Goal: Task Accomplishment & Management: Manage account settings

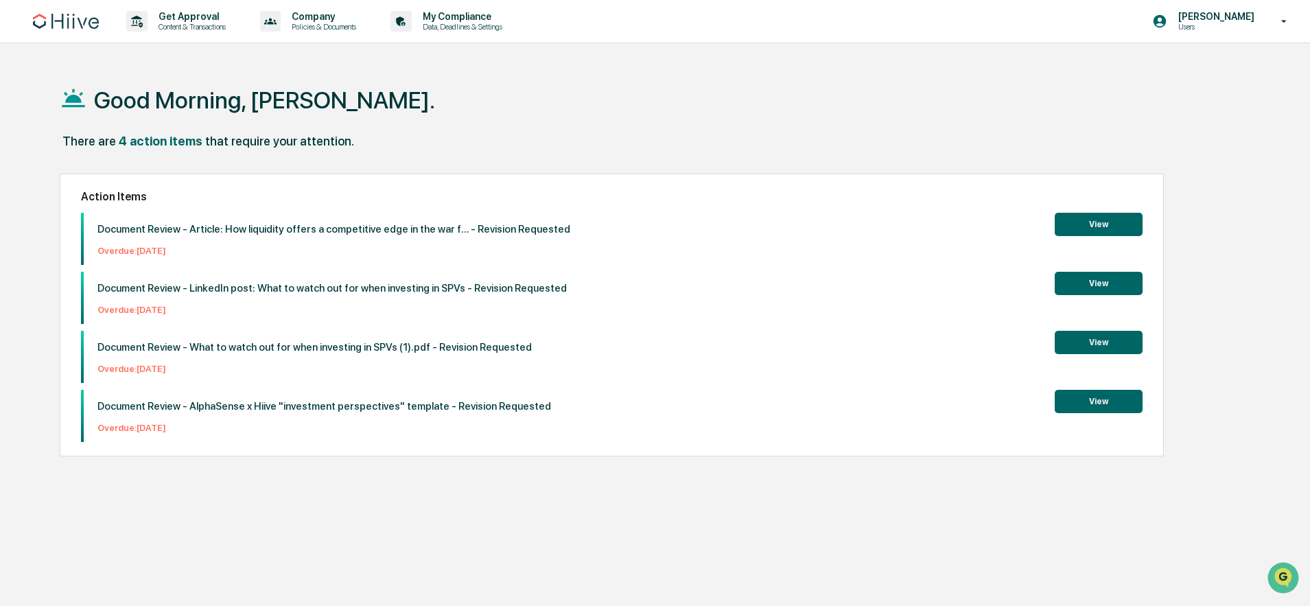
click at [1095, 340] on button "View" at bounding box center [1099, 342] width 88 height 23
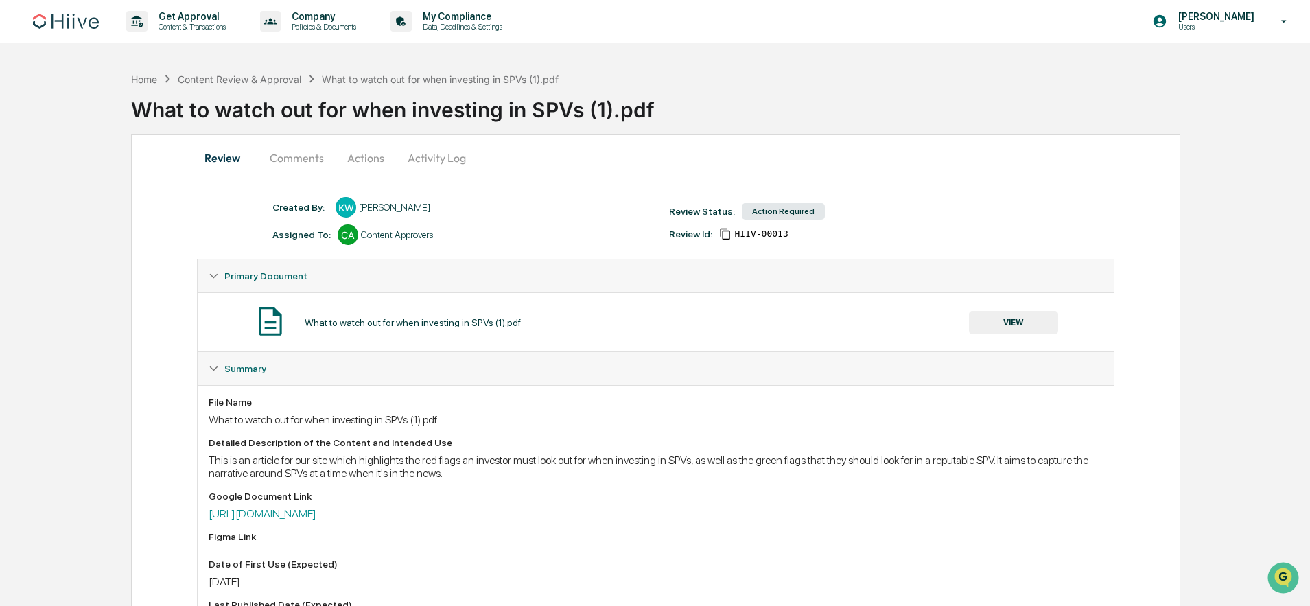
click at [1044, 98] on div "What to watch out for when investing in SPVs (1).pdf" at bounding box center [720, 104] width 1179 height 36
click at [1009, 324] on button "VIEW" at bounding box center [1013, 322] width 89 height 23
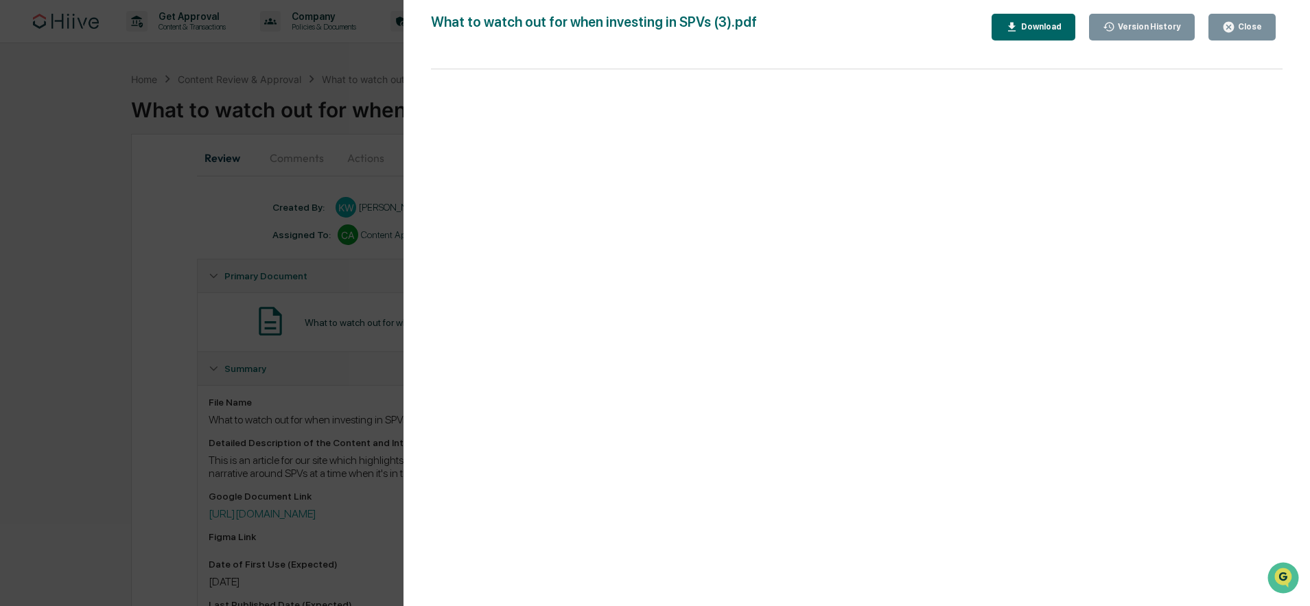
click at [178, 360] on div "Version History [DATE] 07:13 PM [PERSON_NAME] [DATE] 06:55 PM [PERSON_NAME] Wha…" at bounding box center [655, 303] width 1310 height 606
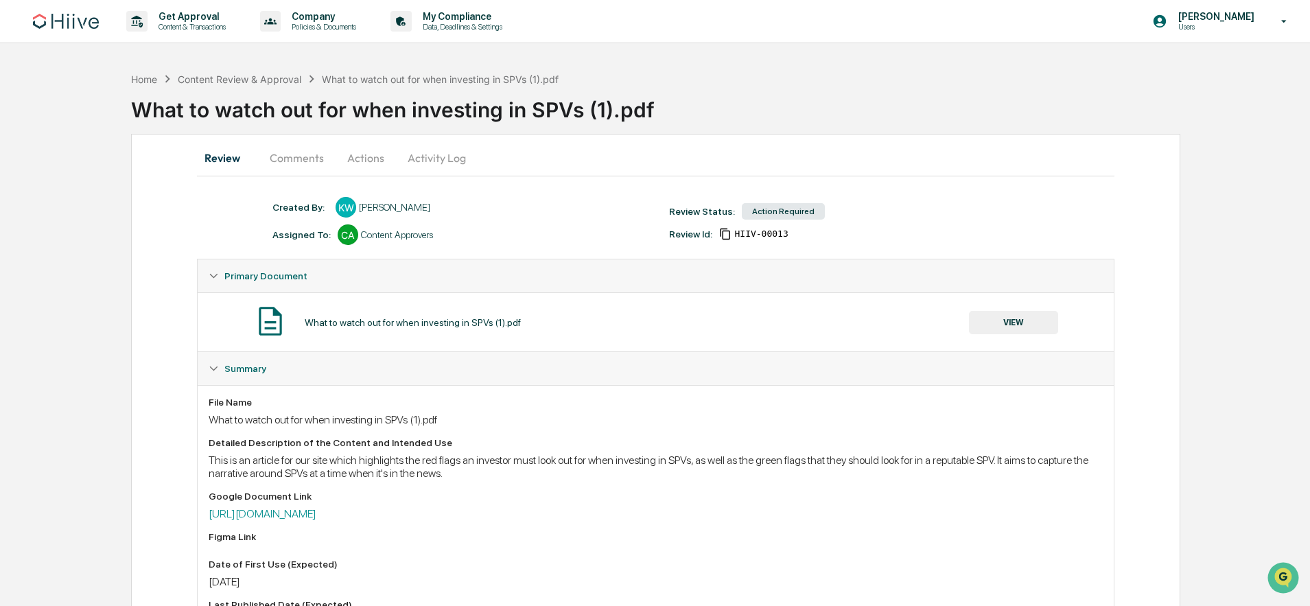
click at [376, 154] on button "Actions" at bounding box center [366, 157] width 62 height 33
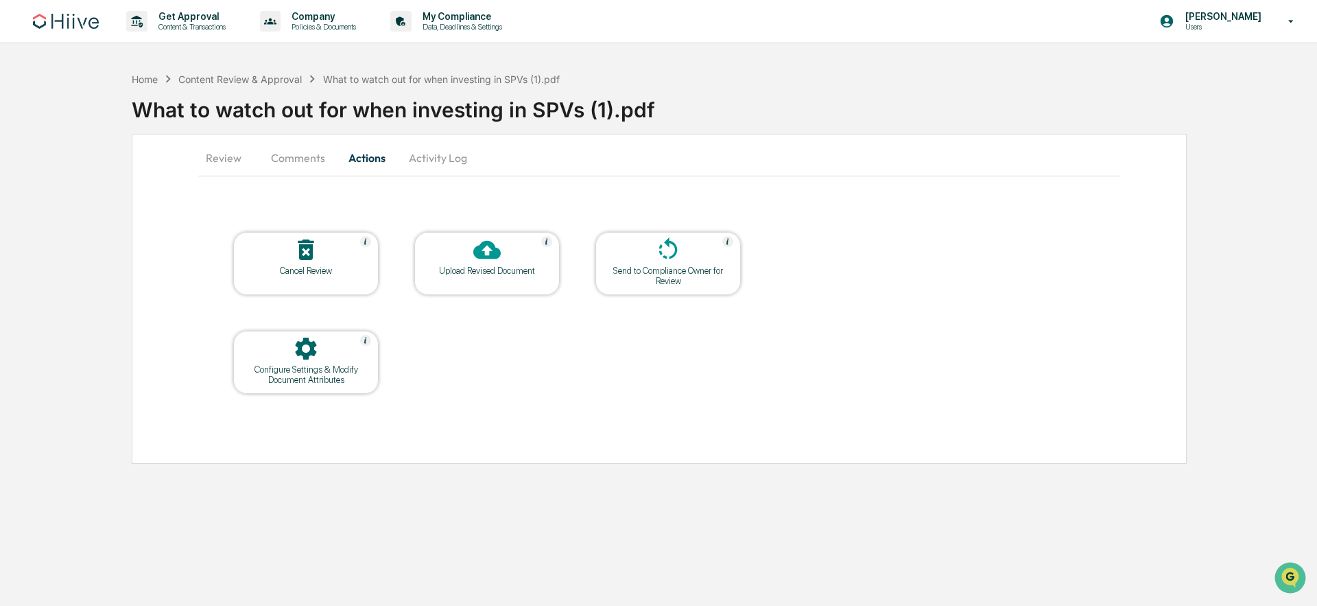
click at [493, 270] on div "Upload Revised Document" at bounding box center [486, 271] width 123 height 10
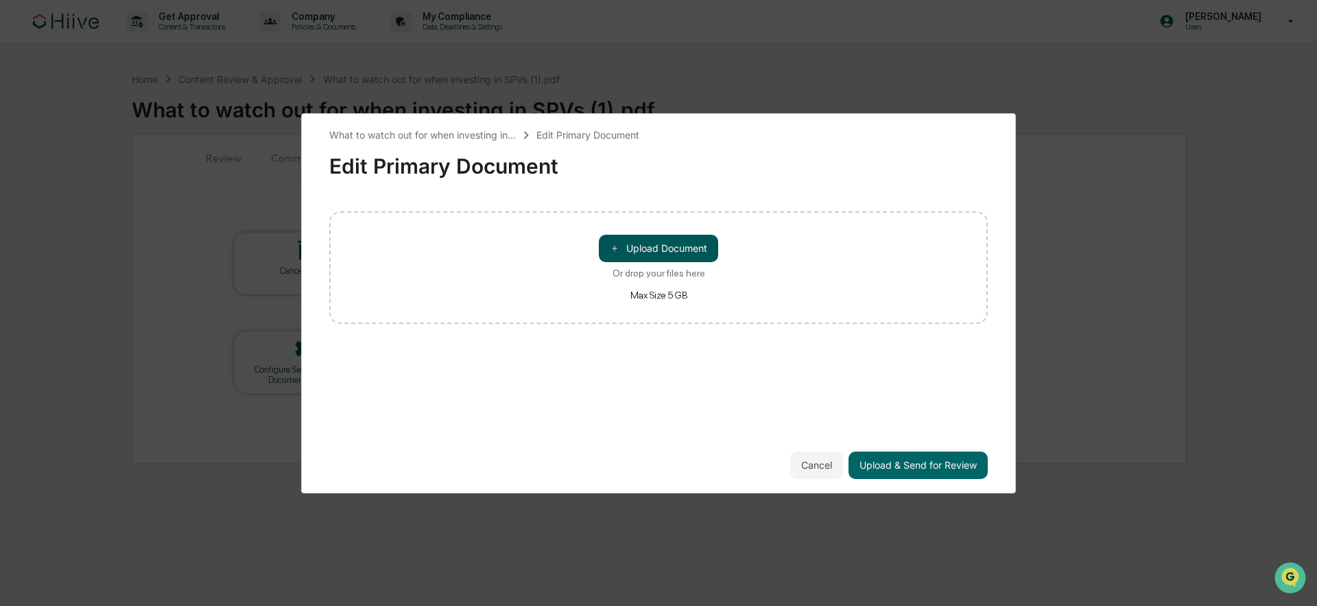
click at [631, 237] on button "＋ Upload Document" at bounding box center [658, 248] width 119 height 27
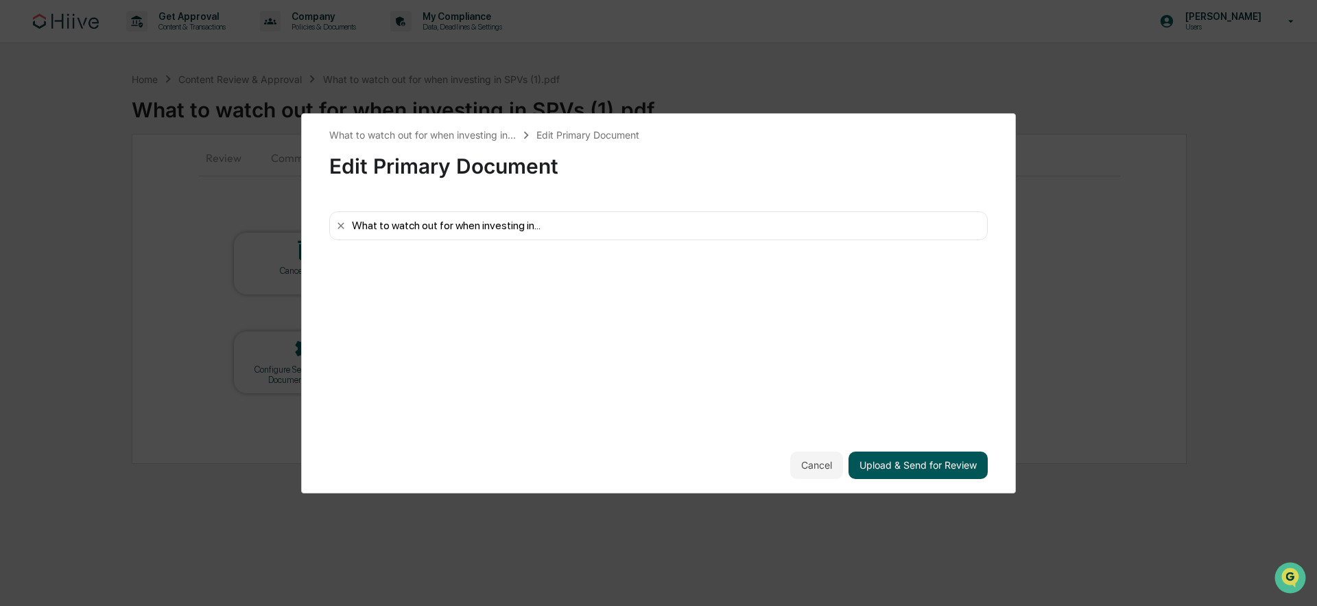
click at [912, 465] on button "Upload & Send for Review" at bounding box center [918, 464] width 139 height 27
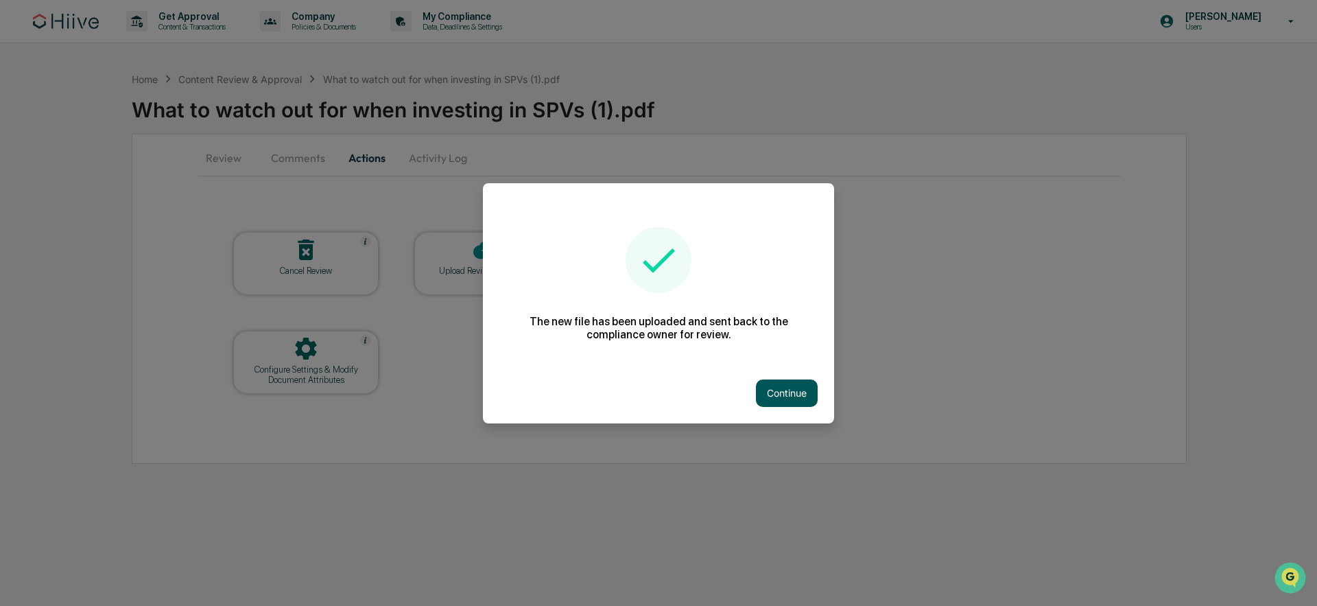
click at [792, 403] on button "Continue" at bounding box center [787, 392] width 62 height 27
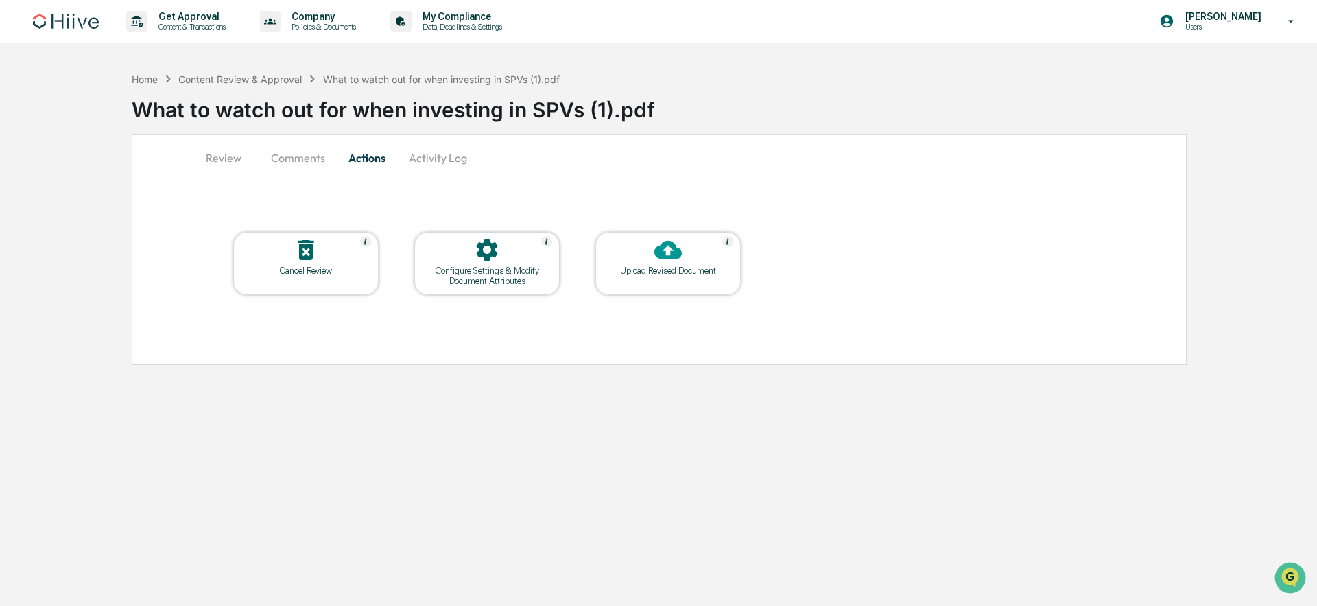
click at [156, 75] on div "Home" at bounding box center [145, 79] width 26 height 12
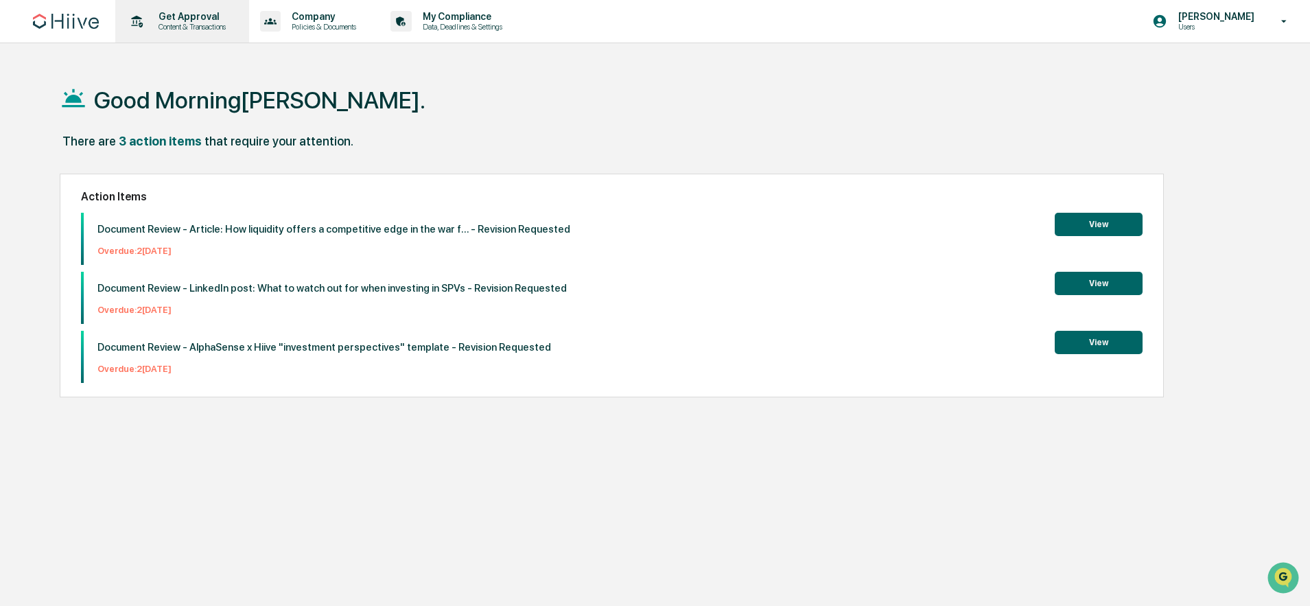
click at [144, 22] on icon at bounding box center [136, 21] width 21 height 21
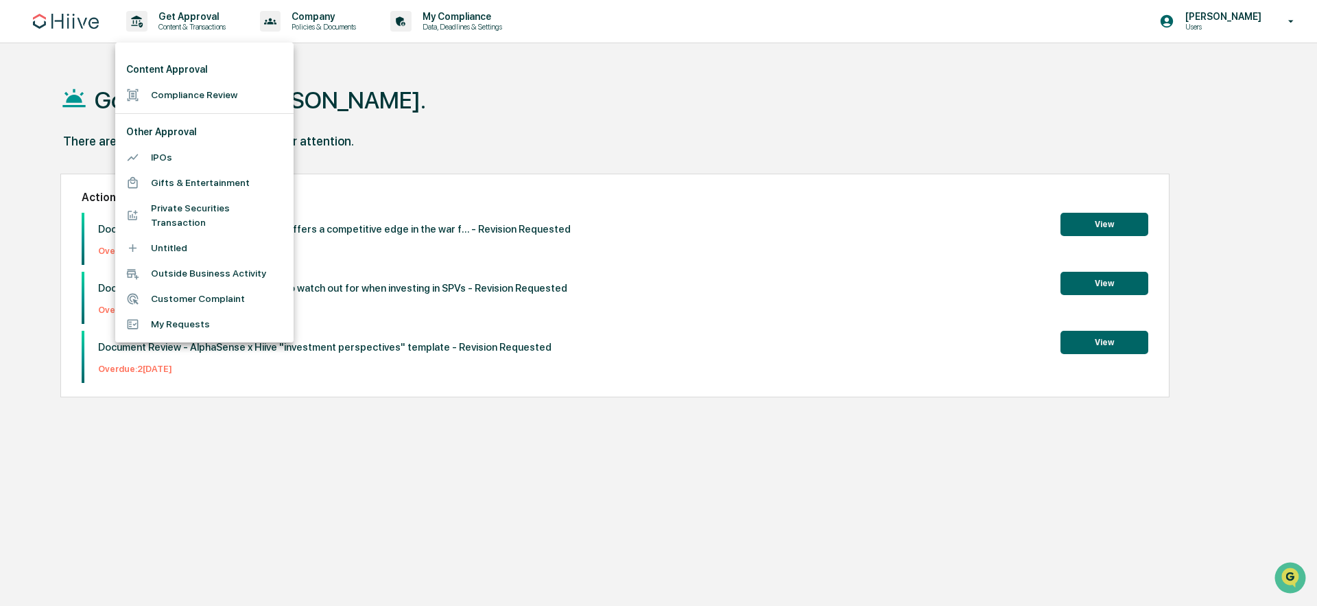
click at [235, 90] on li "Compliance Review" at bounding box center [204, 94] width 178 height 25
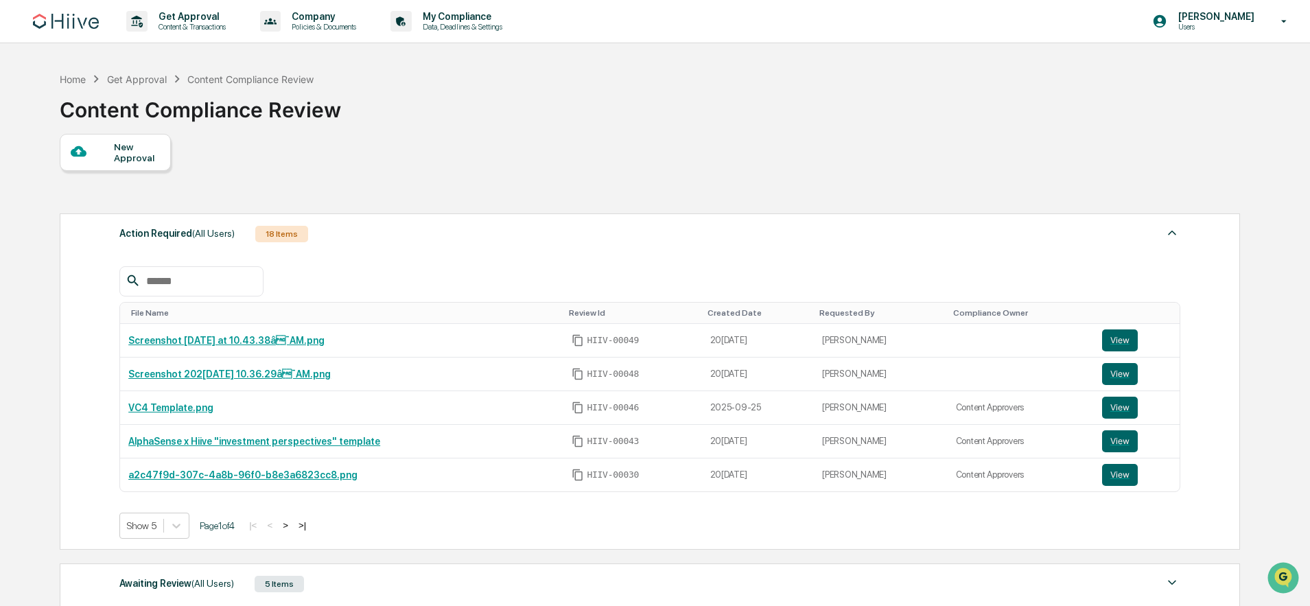
click at [121, 159] on div "New Approval" at bounding box center [137, 152] width 46 height 22
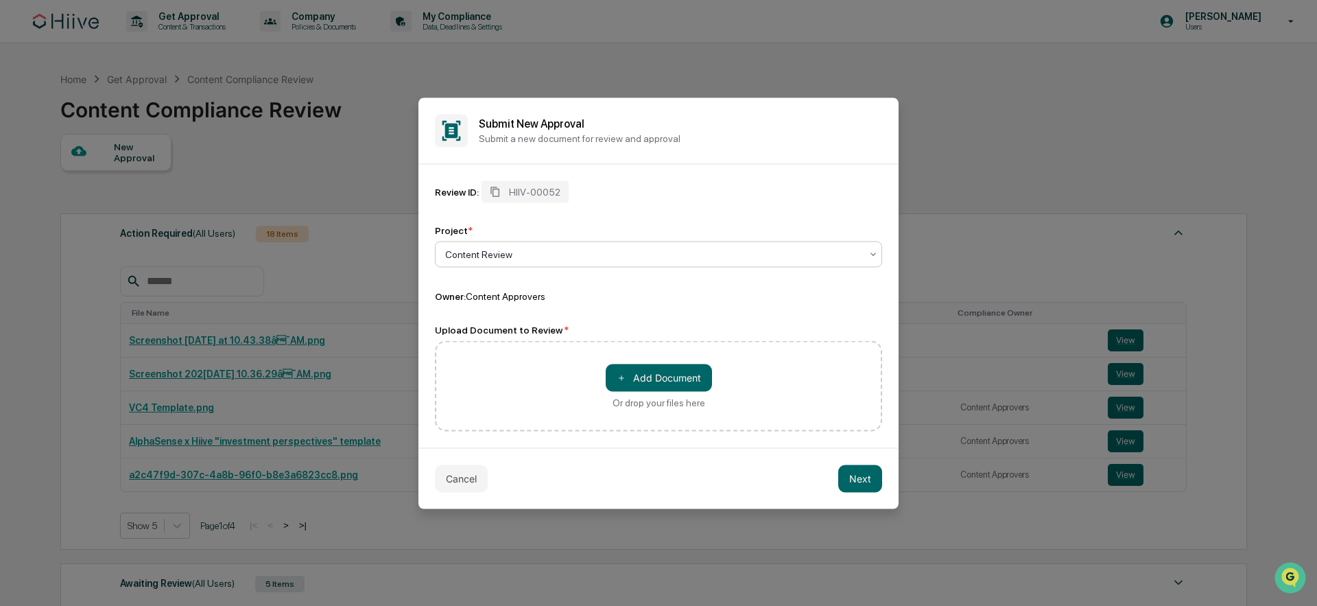
click at [542, 263] on div "Content Review" at bounding box center [652, 253] width 429 height 19
click at [656, 373] on button "＋ Add Document" at bounding box center [659, 377] width 106 height 27
click at [676, 380] on button "＋ Add Document" at bounding box center [659, 377] width 106 height 27
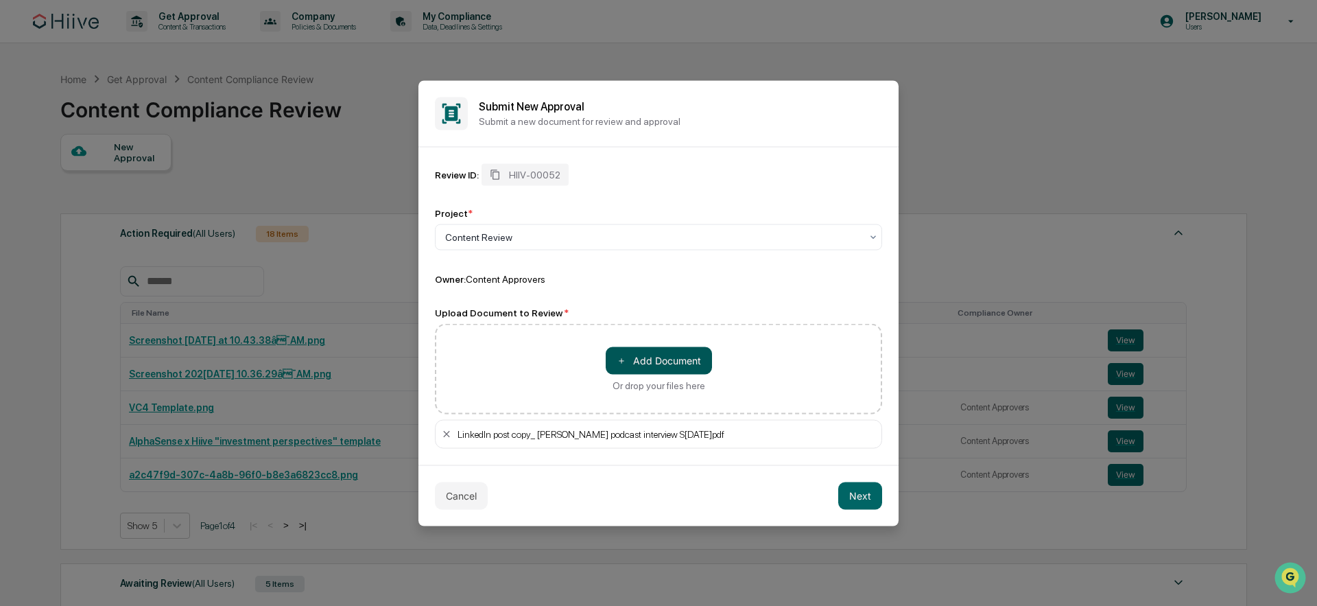
click at [684, 358] on button "＋ Add Document" at bounding box center [659, 359] width 106 height 27
click at [869, 490] on button "Next" at bounding box center [860, 495] width 44 height 27
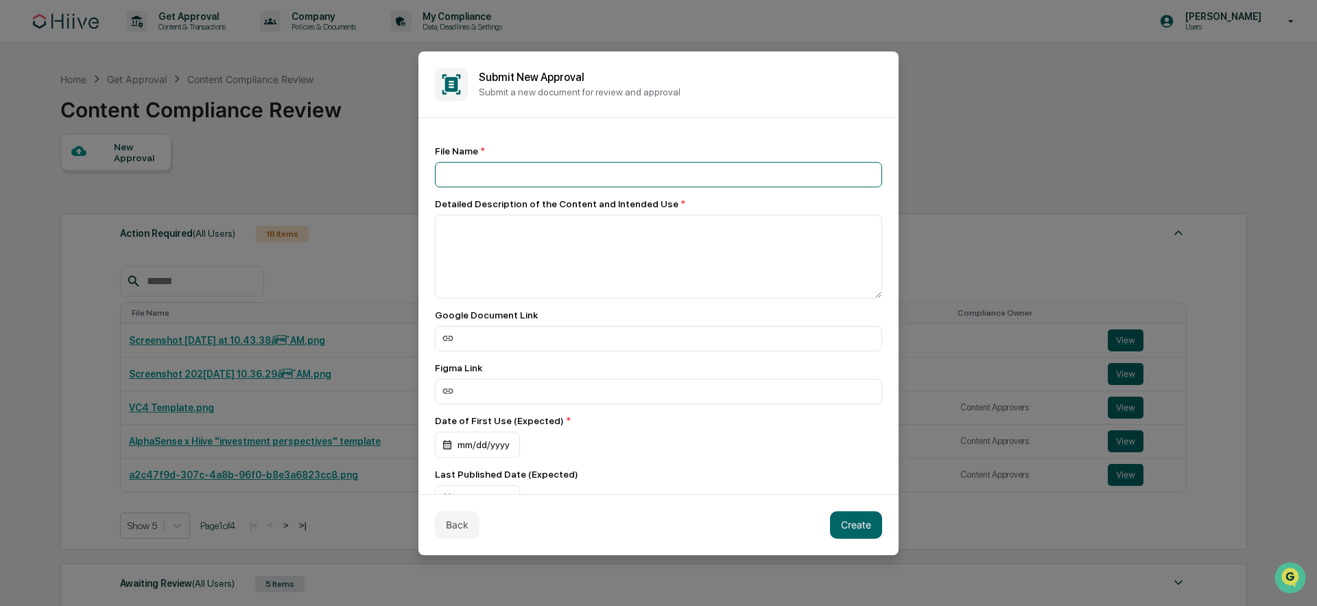
click at [579, 178] on input at bounding box center [658, 174] width 447 height 25
paste input "**********"
click at [531, 177] on input "**********" at bounding box center [658, 174] width 447 height 25
type input "**********"
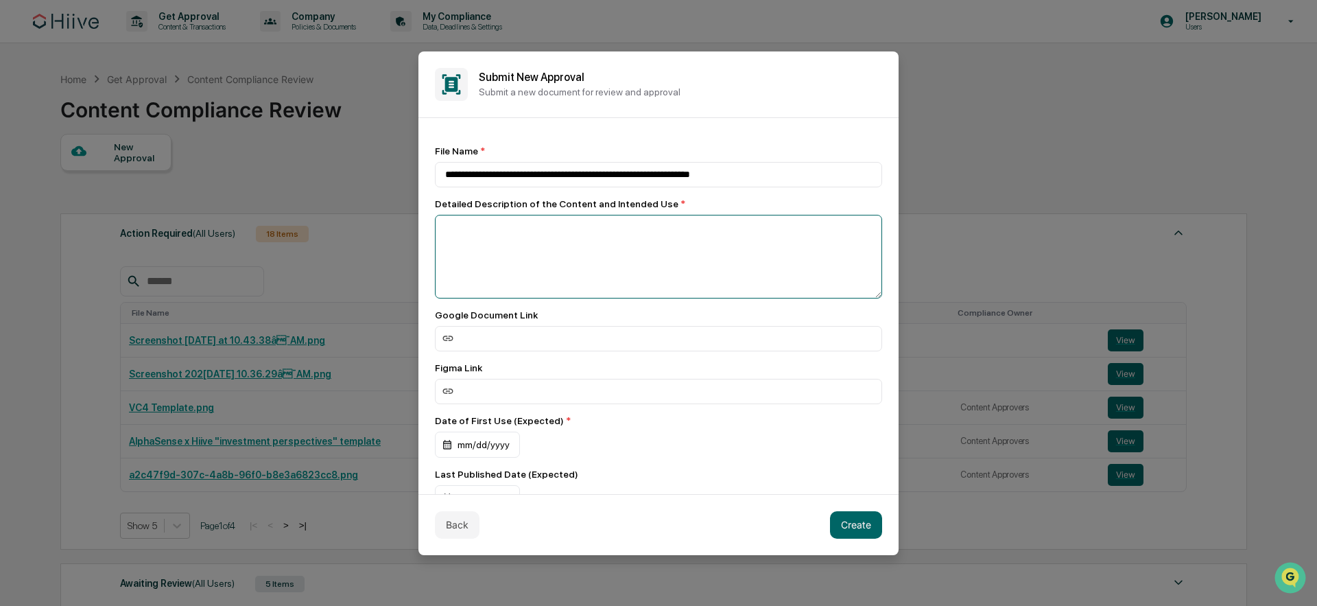
click at [676, 244] on textarea at bounding box center [658, 257] width 447 height 84
drag, startPoint x: 552, startPoint y: 231, endPoint x: 436, endPoint y: 226, distance: 116.1
click at [436, 226] on textarea "**********" at bounding box center [655, 257] width 440 height 84
paste textarea "**********"
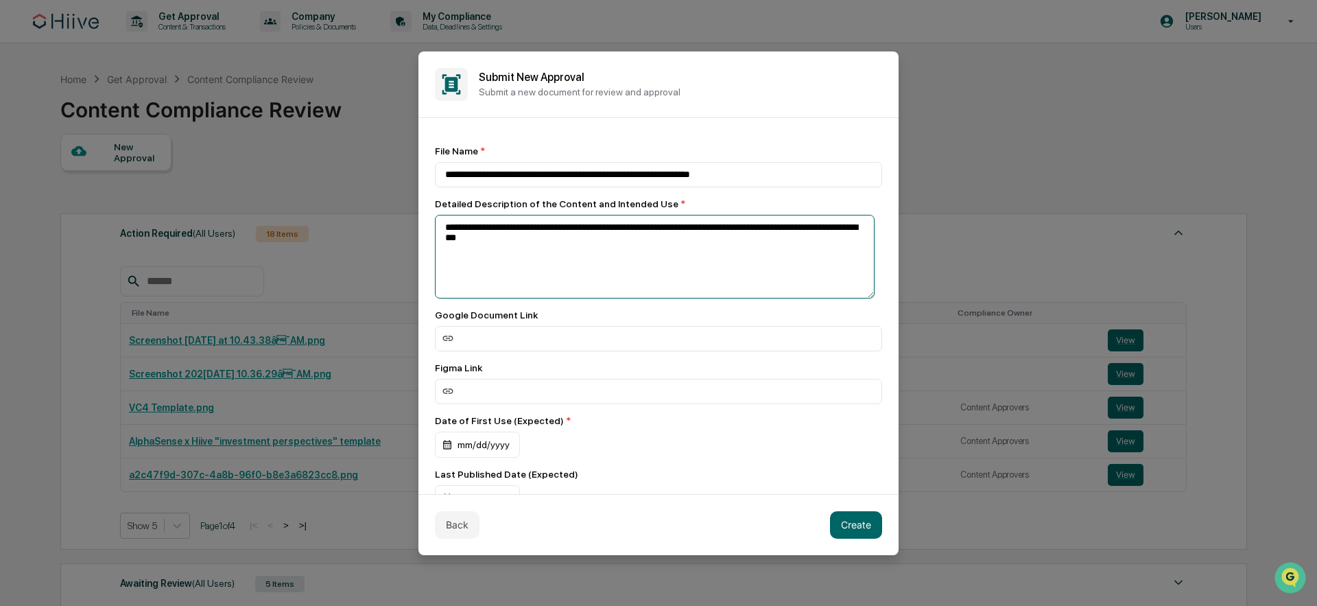
drag, startPoint x: 447, startPoint y: 232, endPoint x: 527, endPoint y: 231, distance: 79.6
click at [527, 231] on textarea "**********" at bounding box center [655, 257] width 440 height 84
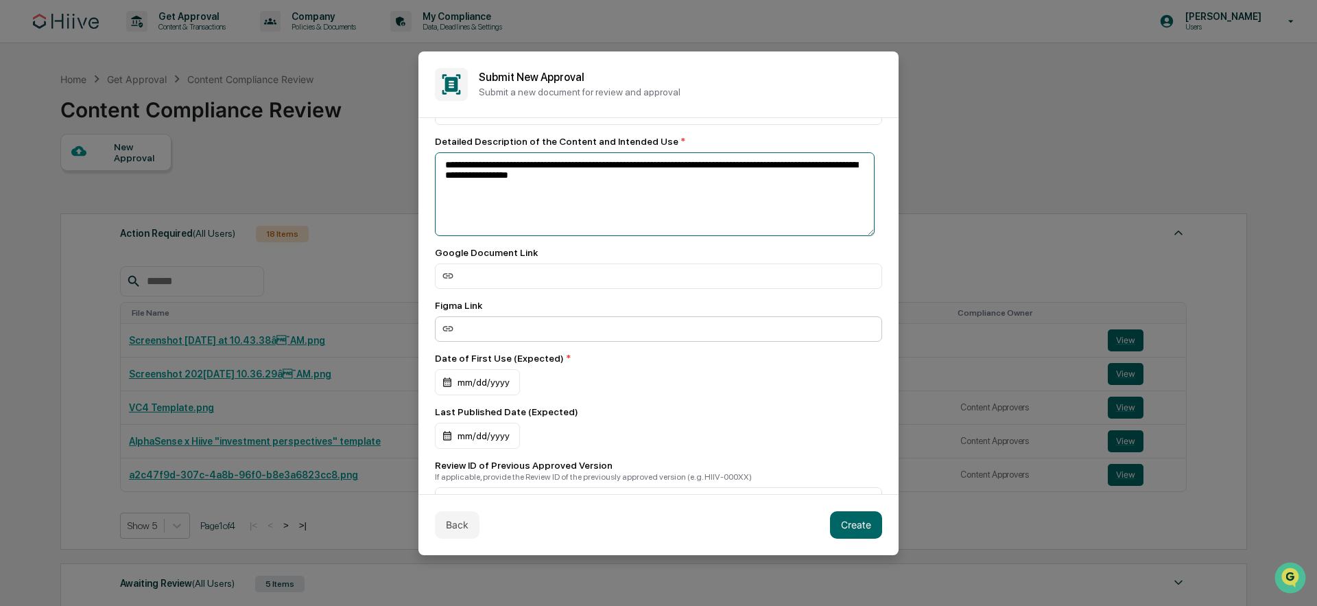
scroll to position [73, 0]
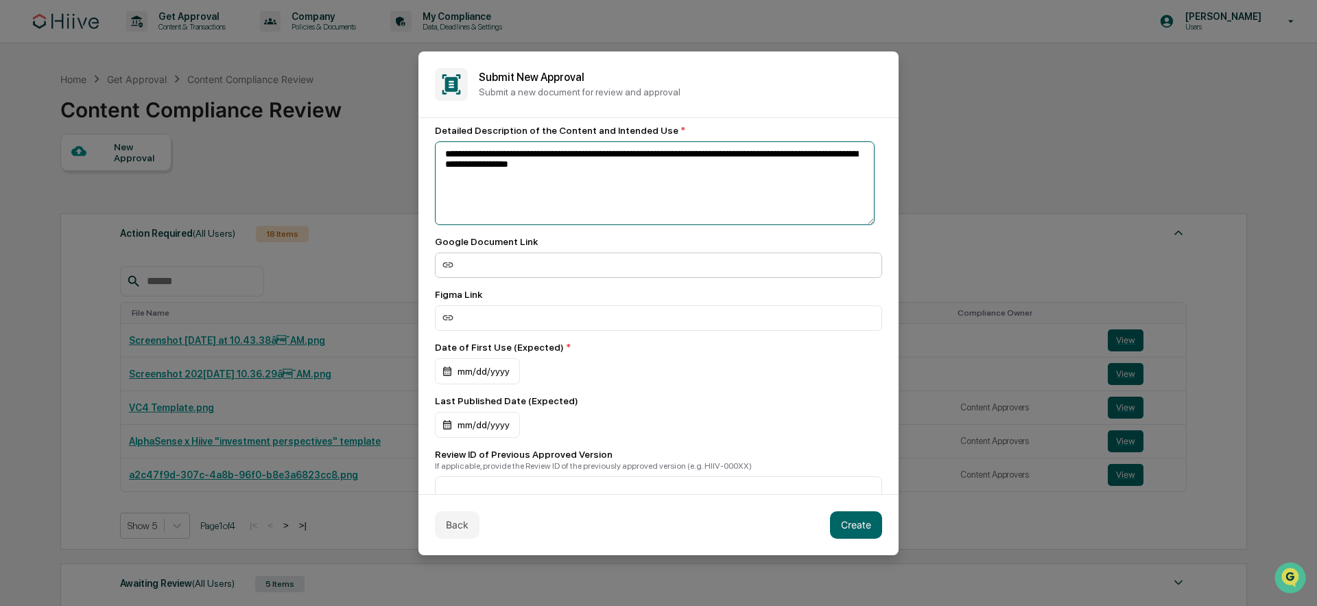
type textarea "**********"
click at [593, 262] on input at bounding box center [658, 264] width 447 height 25
paste input "**********"
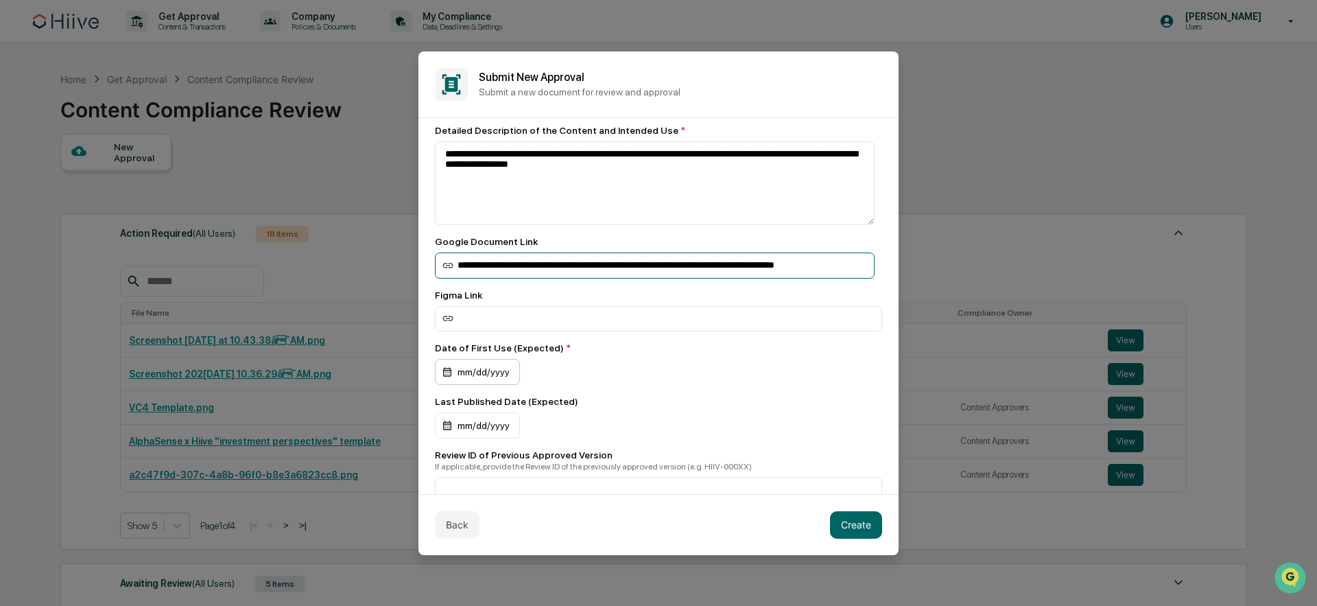
type input "**********"
click at [497, 380] on div "mm/dd/yyyy" at bounding box center [477, 372] width 85 height 26
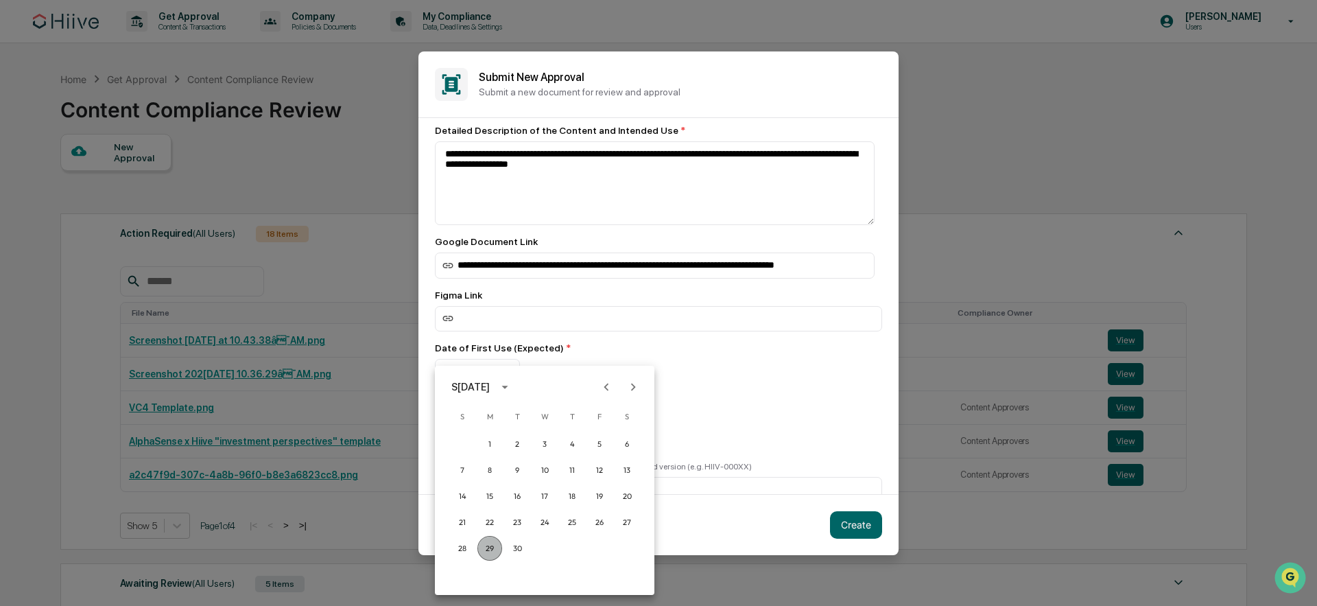
click at [493, 552] on button "29" at bounding box center [490, 548] width 25 height 25
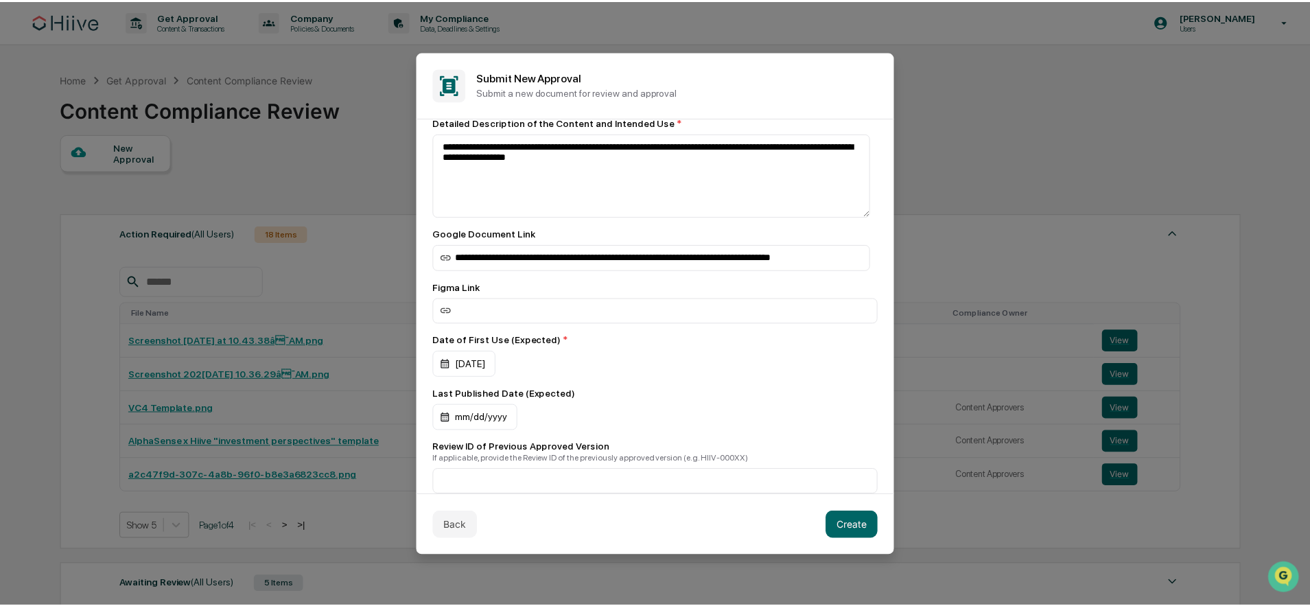
scroll to position [233, 0]
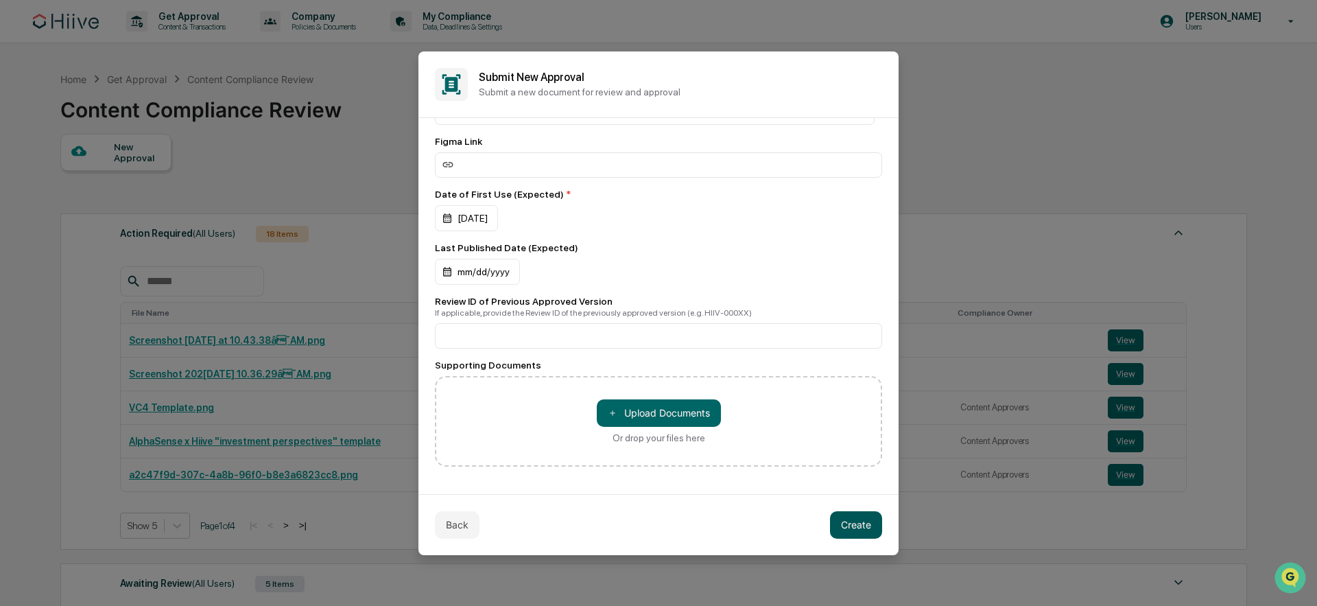
click at [854, 523] on button "Create" at bounding box center [856, 524] width 52 height 27
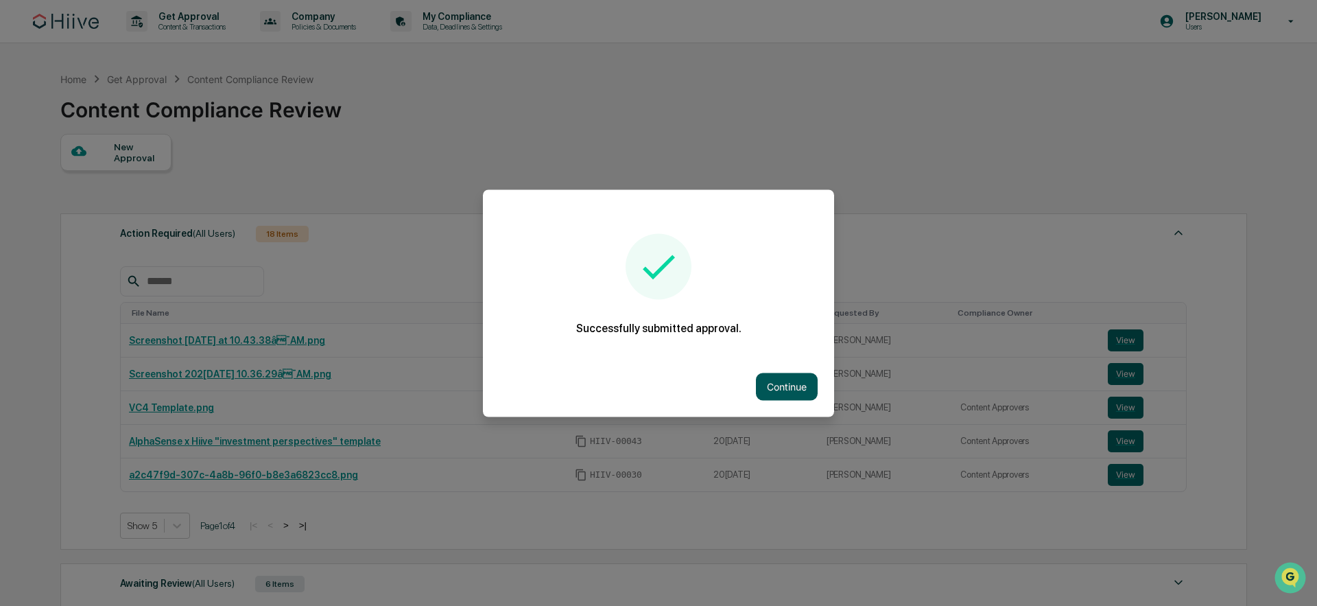
click at [790, 382] on button "Continue" at bounding box center [787, 386] width 62 height 27
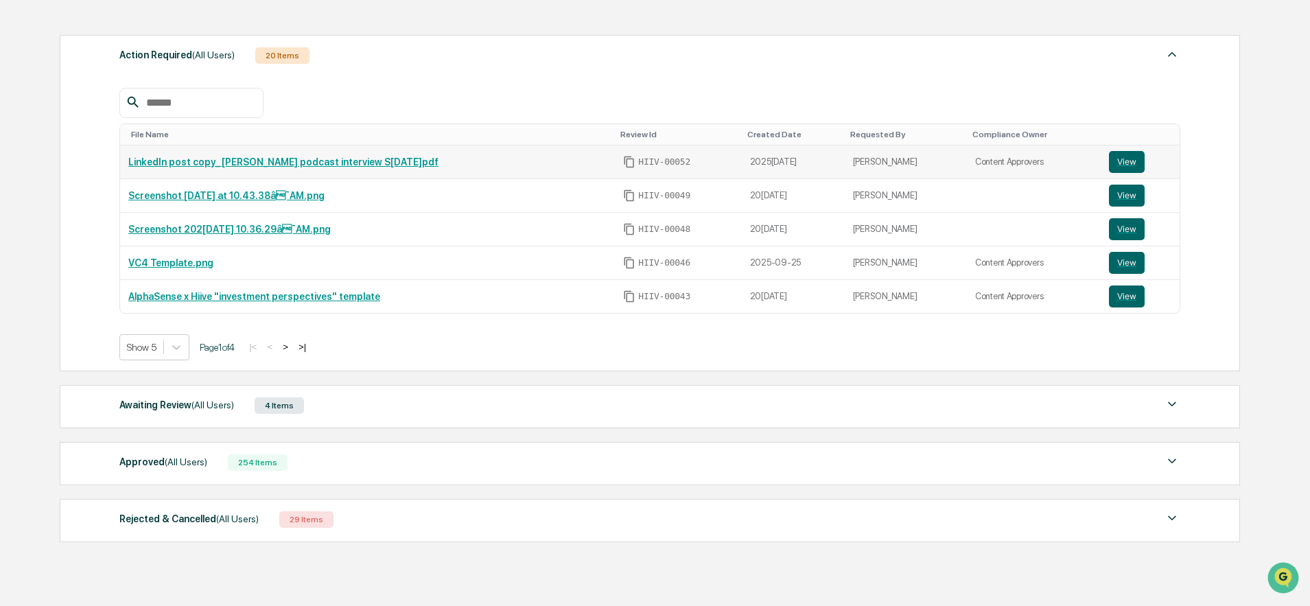
scroll to position [169, 0]
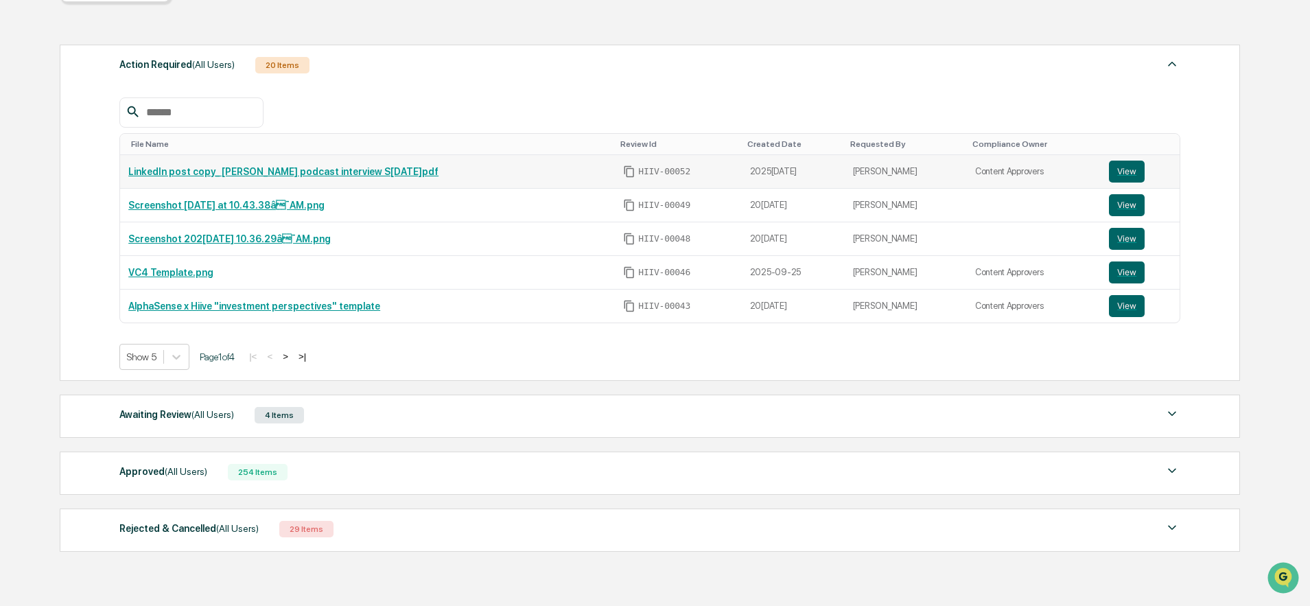
click at [373, 175] on link "LinkedIn post copy_ Sim podcast interview September 20.pdf" at bounding box center [283, 171] width 310 height 11
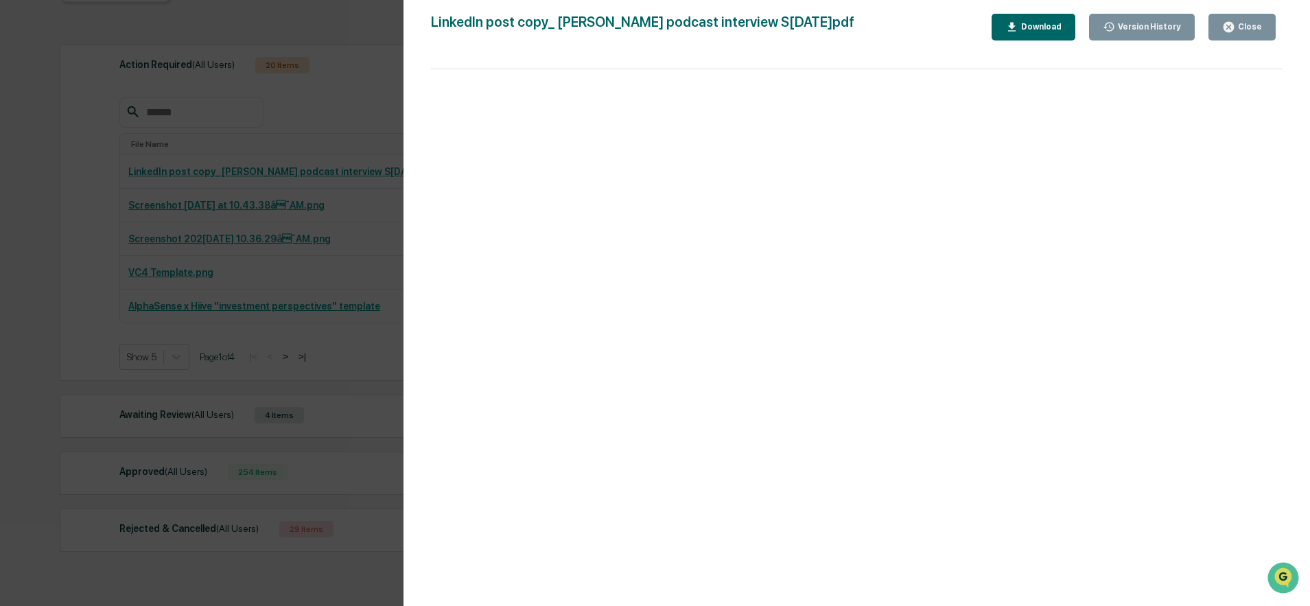
click at [363, 103] on div "Version History 09/29/2025, 04:47 PM Kate Wilson LinkedIn post copy_ Sim podcas…" at bounding box center [655, 303] width 1310 height 606
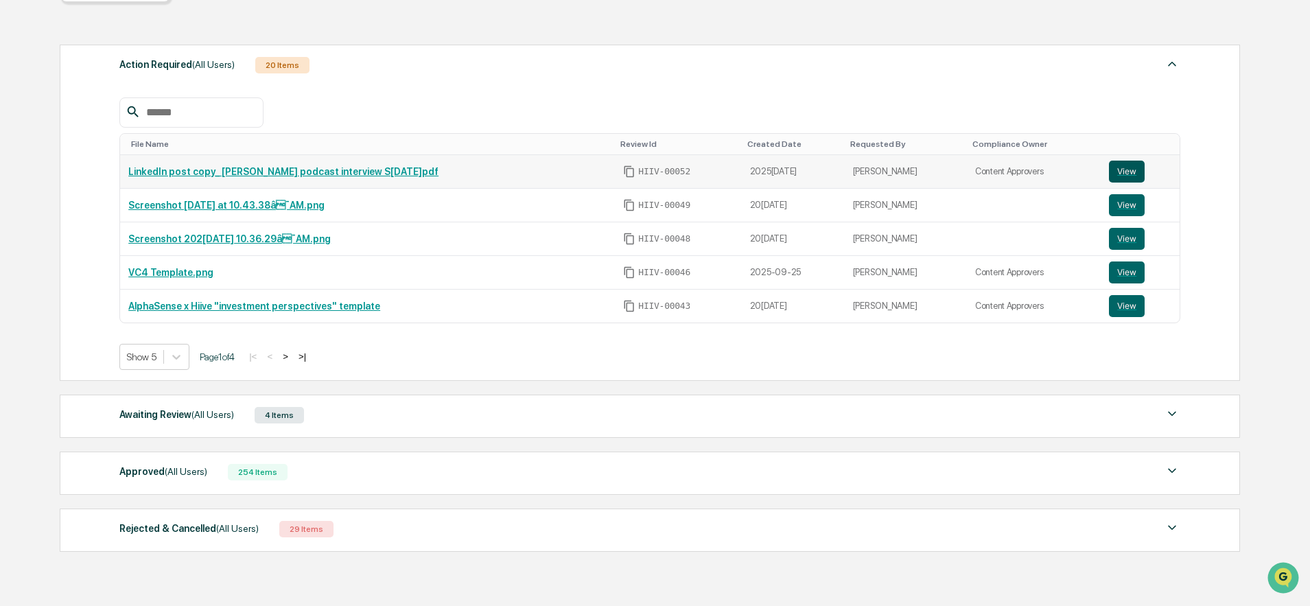
click at [1129, 176] on button "View" at bounding box center [1127, 172] width 36 height 22
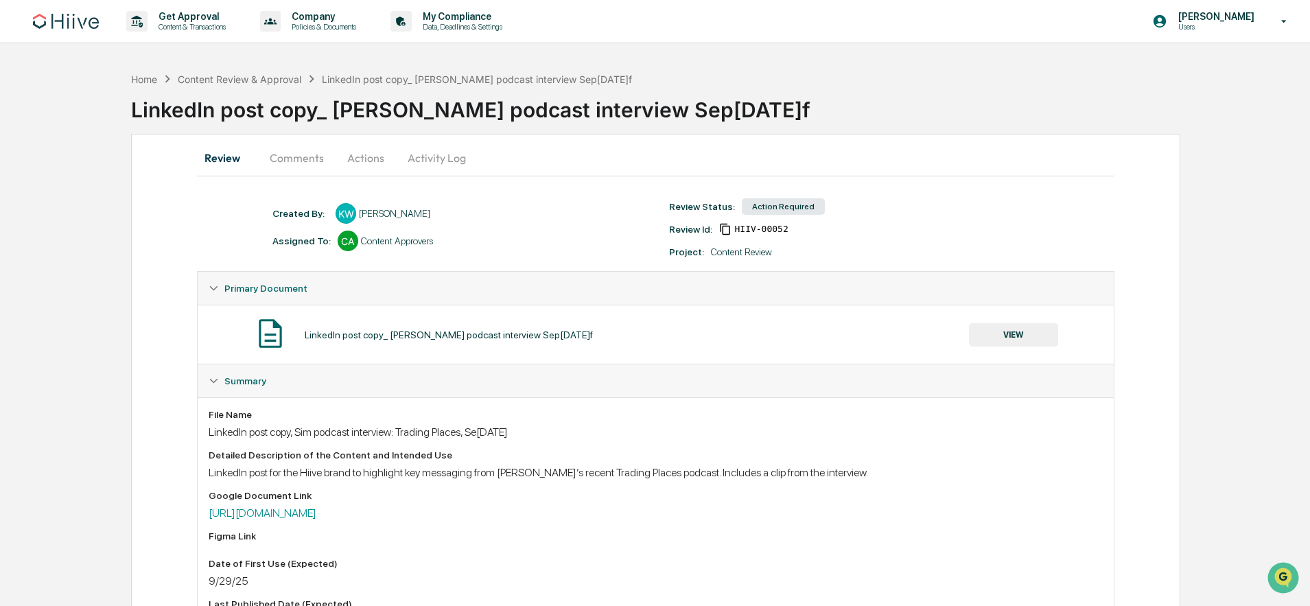
click at [372, 165] on button "Actions" at bounding box center [366, 157] width 62 height 33
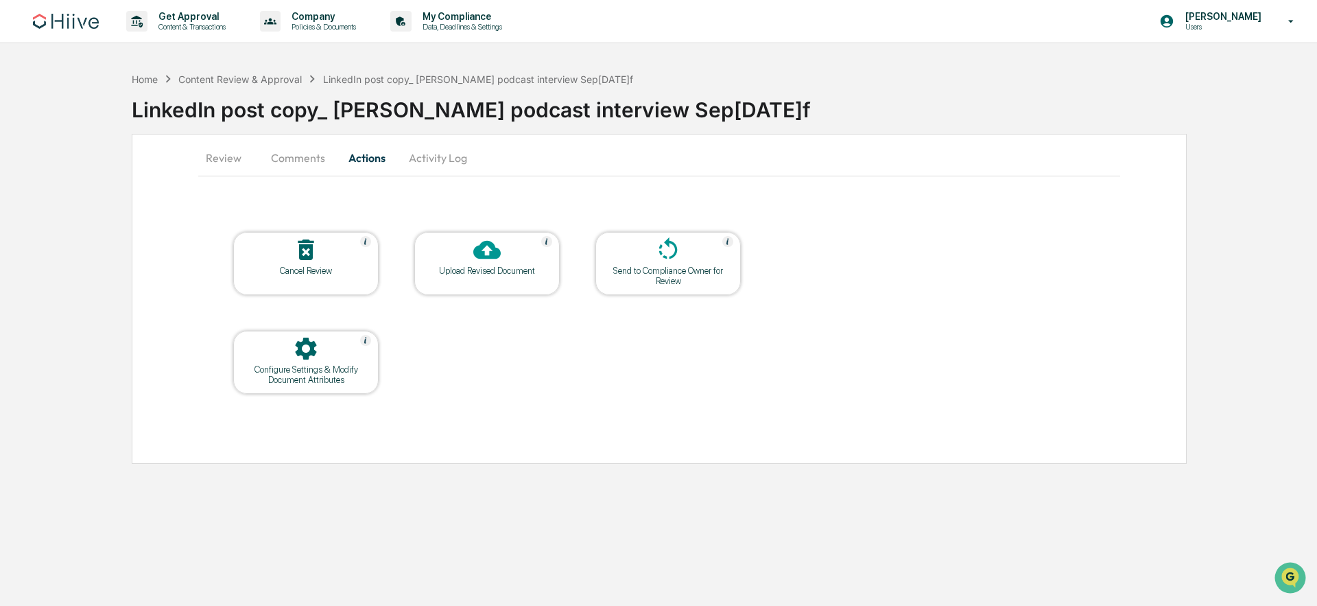
click at [460, 272] on div "Upload Revised Document" at bounding box center [486, 271] width 123 height 10
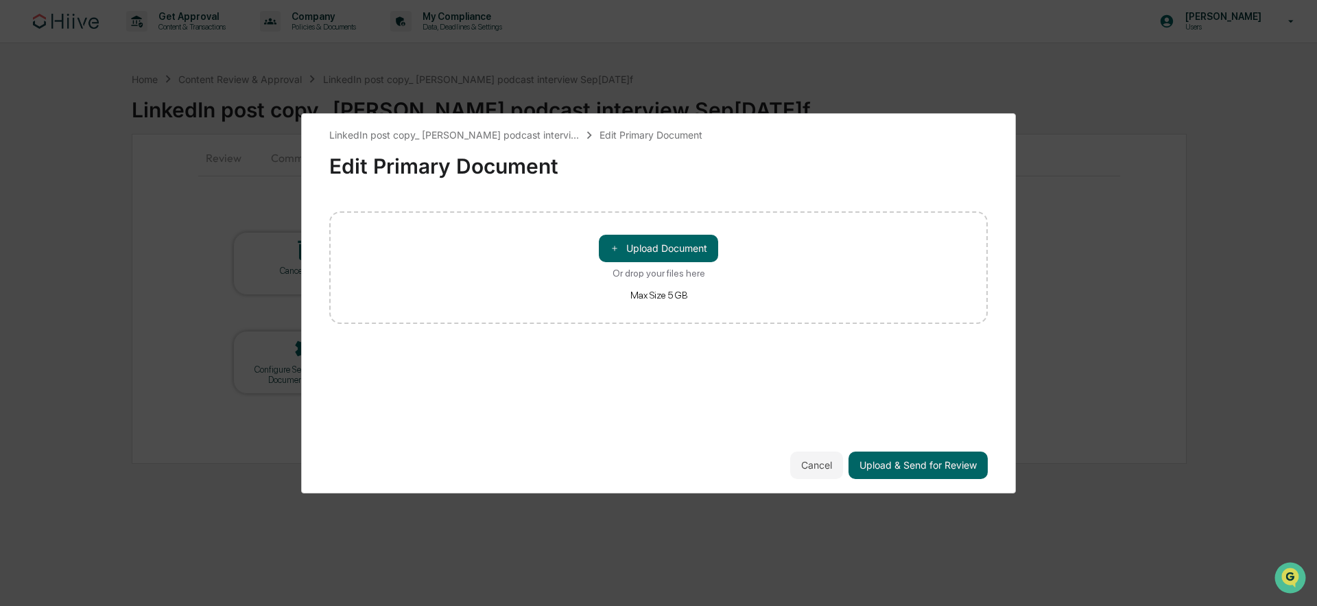
click at [831, 158] on div "Edit Primary Document" at bounding box center [658, 161] width 659 height 36
click at [798, 467] on button "Cancel" at bounding box center [816, 464] width 53 height 27
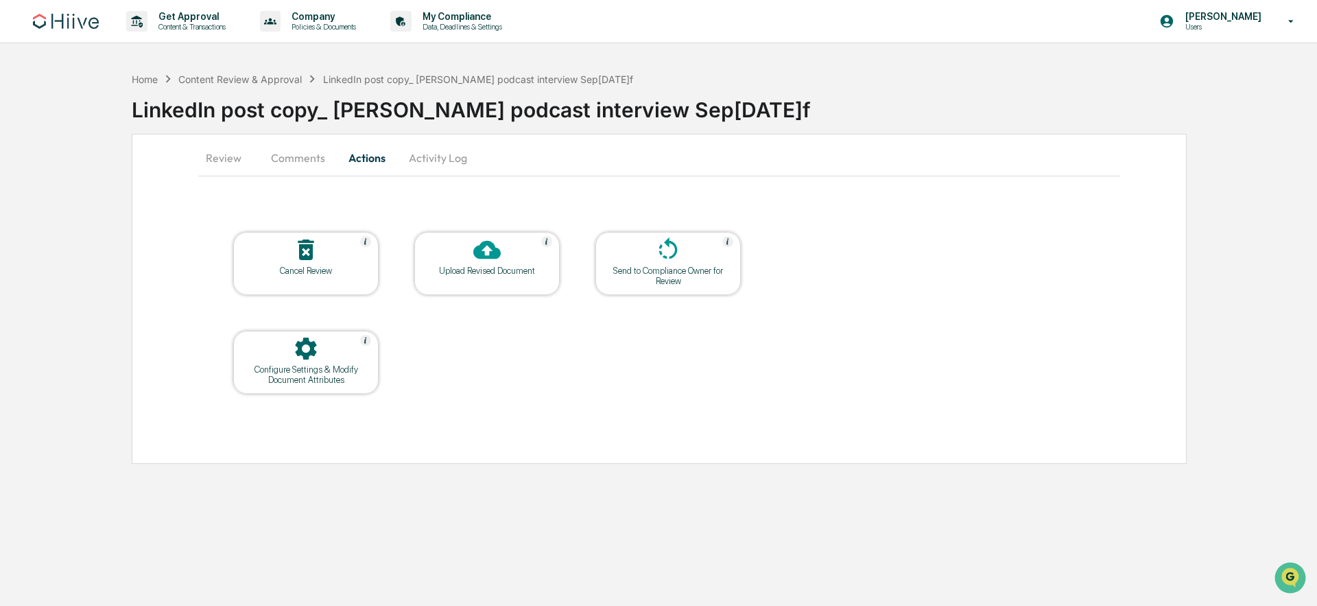
click at [296, 345] on icon at bounding box center [305, 349] width 21 height 22
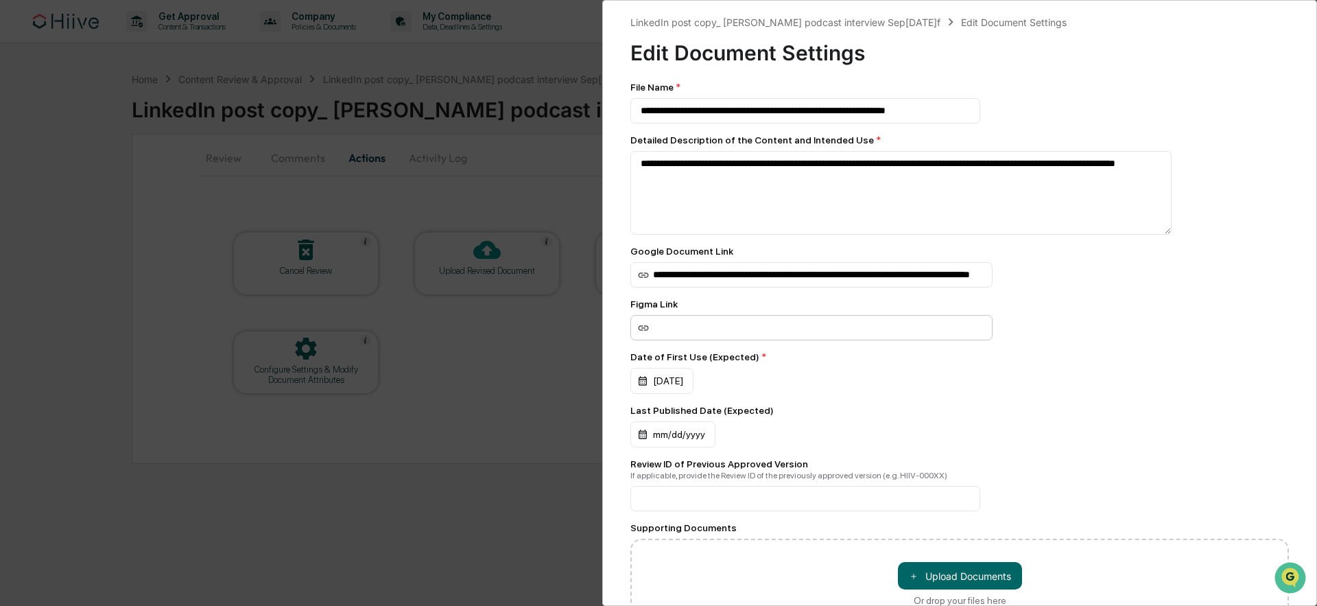
scroll to position [97, 0]
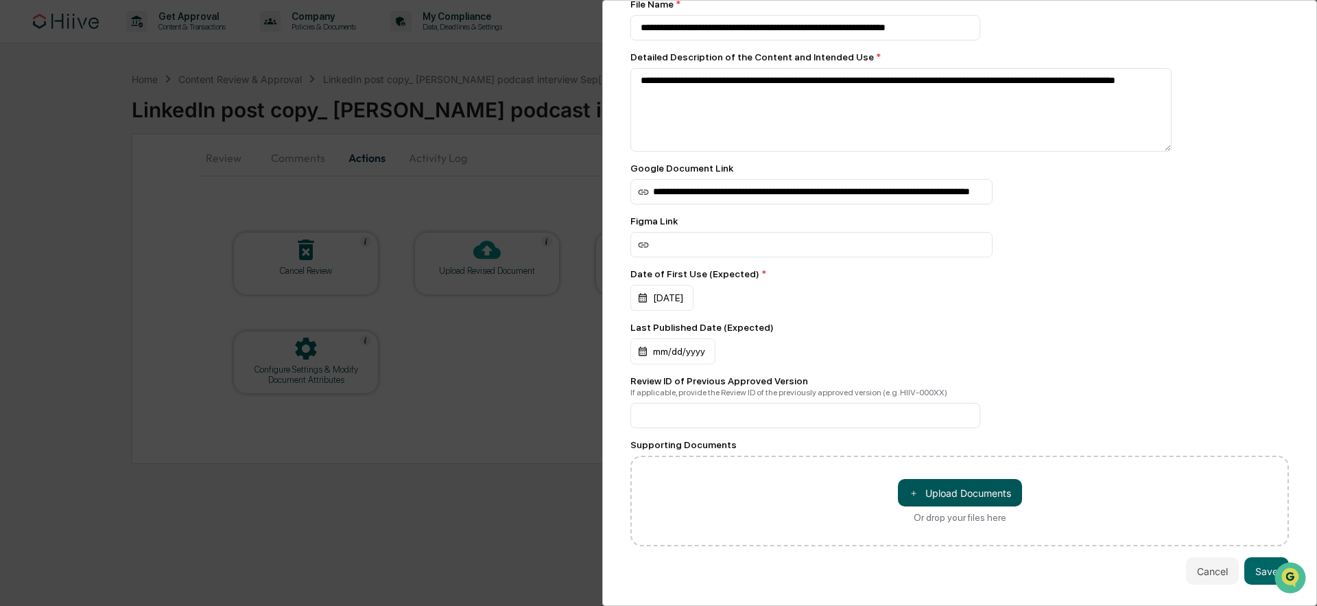
click at [946, 479] on button "＋ Upload Documents" at bounding box center [960, 492] width 124 height 27
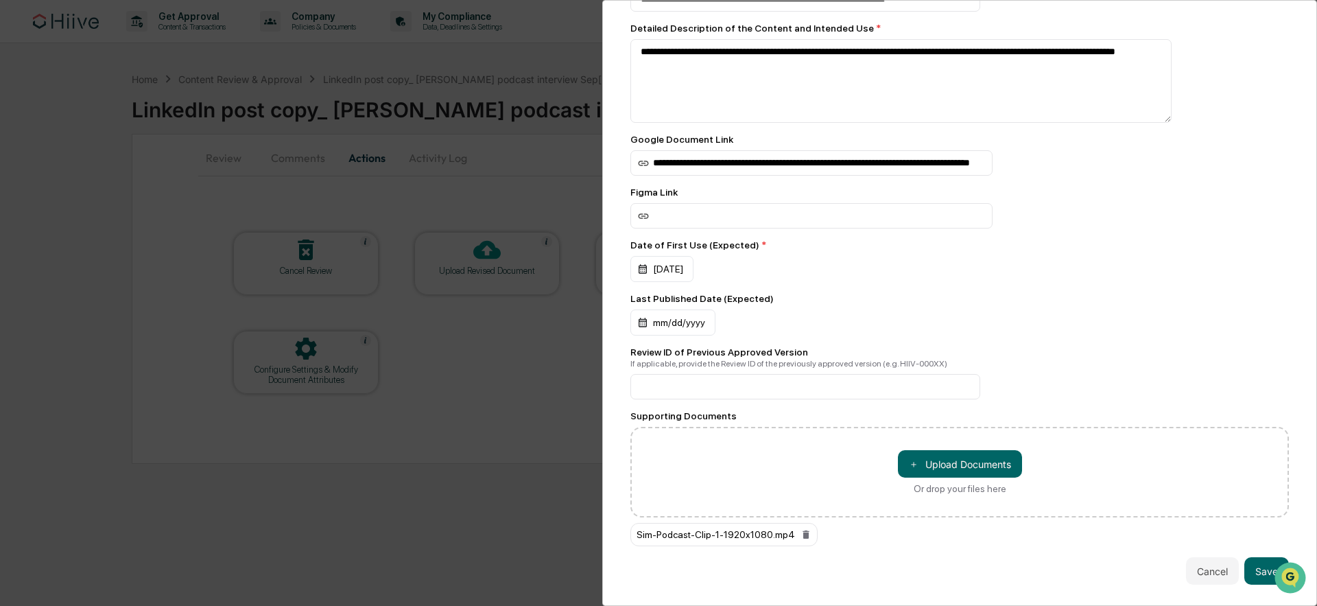
scroll to position [126, 0]
click at [1252, 565] on button "Save" at bounding box center [1267, 570] width 45 height 27
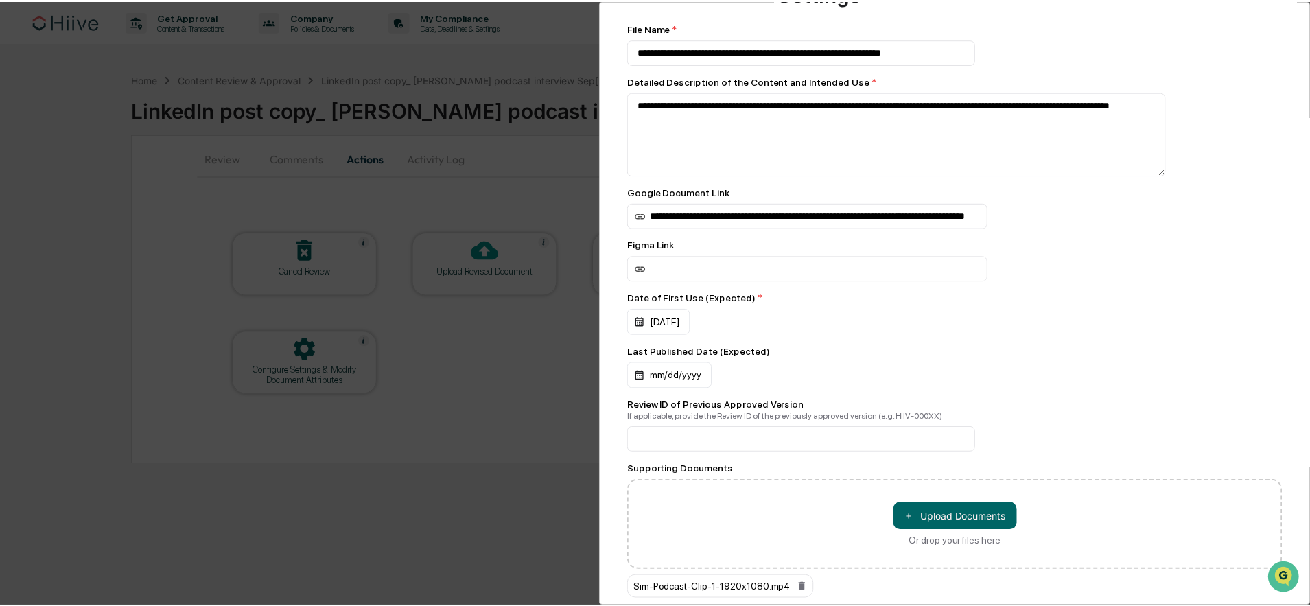
scroll to position [0, 0]
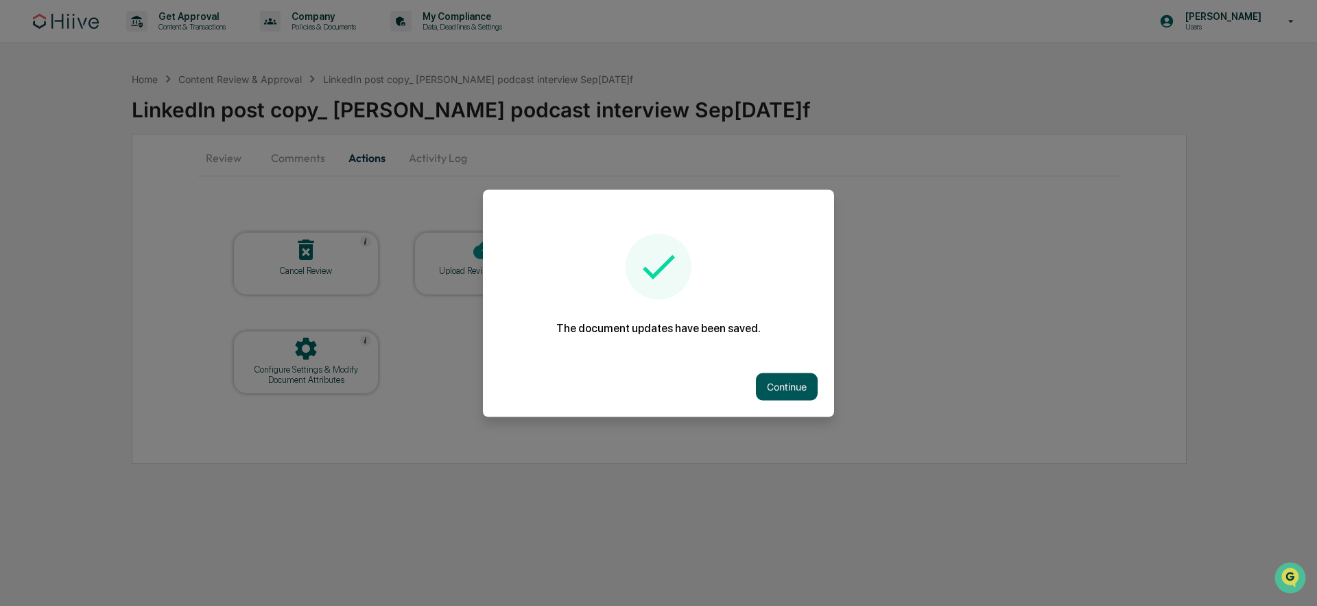
click at [799, 397] on button "Continue" at bounding box center [787, 386] width 62 height 27
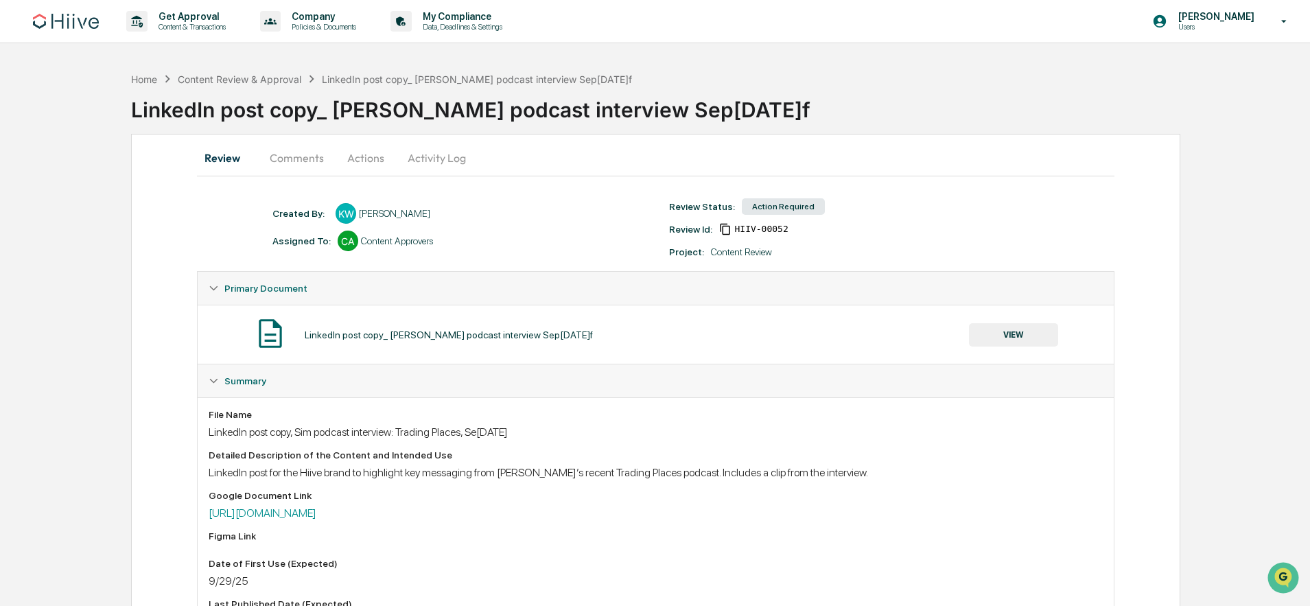
click at [360, 160] on button "Actions" at bounding box center [366, 157] width 62 height 33
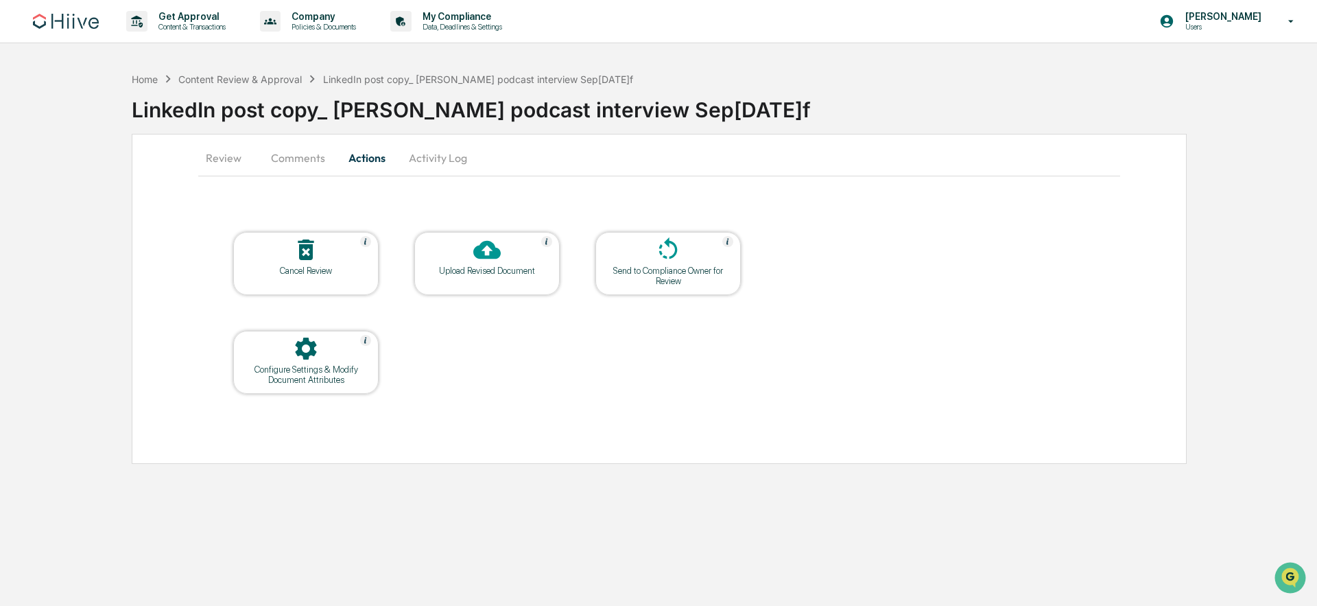
click at [477, 272] on div "Upload Revised Document" at bounding box center [486, 271] width 123 height 10
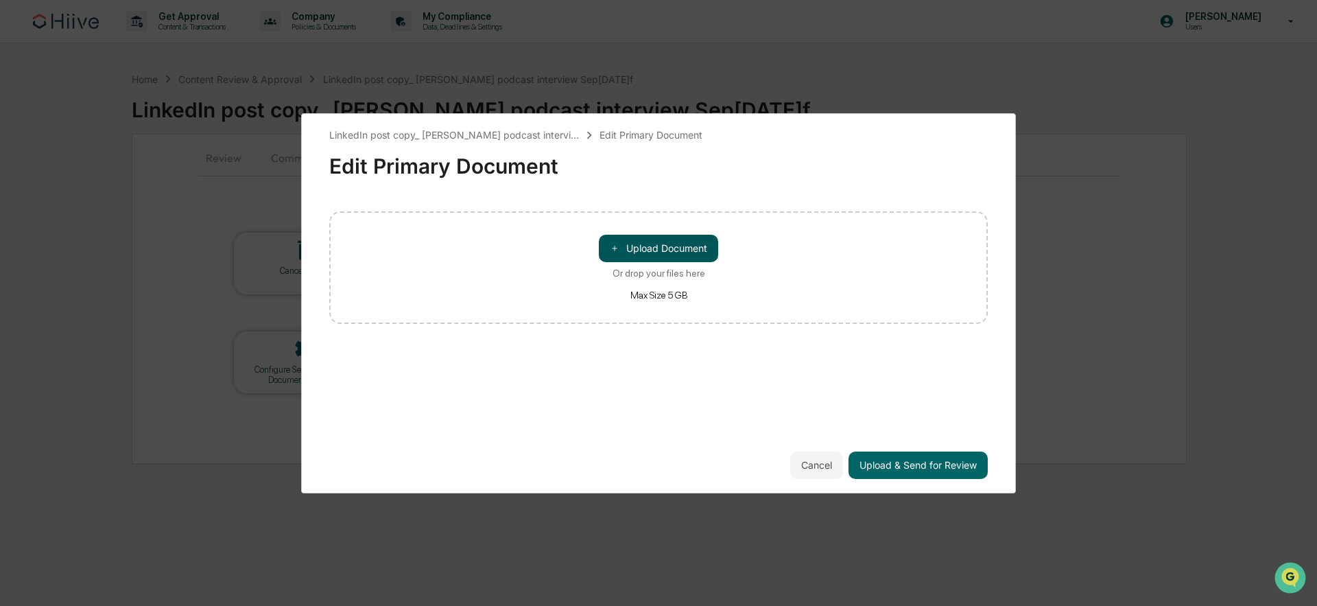
click at [679, 244] on button "＋ Upload Document" at bounding box center [658, 248] width 119 height 27
click at [648, 244] on button "＋ Upload Document" at bounding box center [658, 248] width 119 height 27
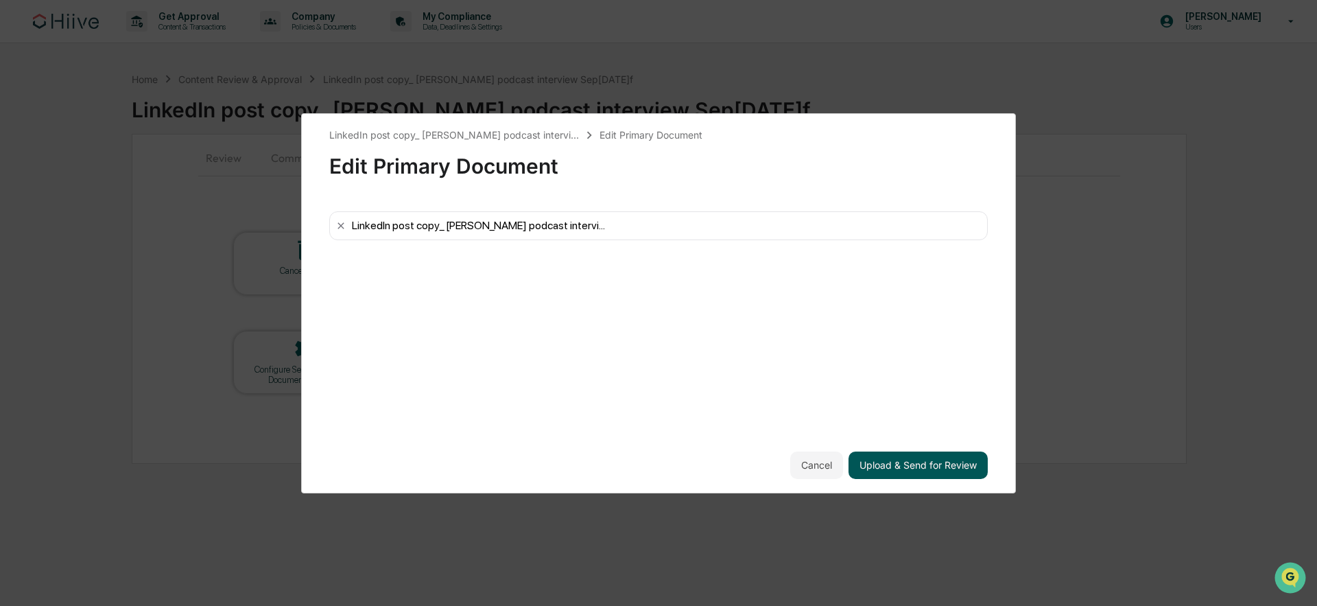
click at [944, 471] on button "Upload & Send for Review" at bounding box center [918, 464] width 139 height 27
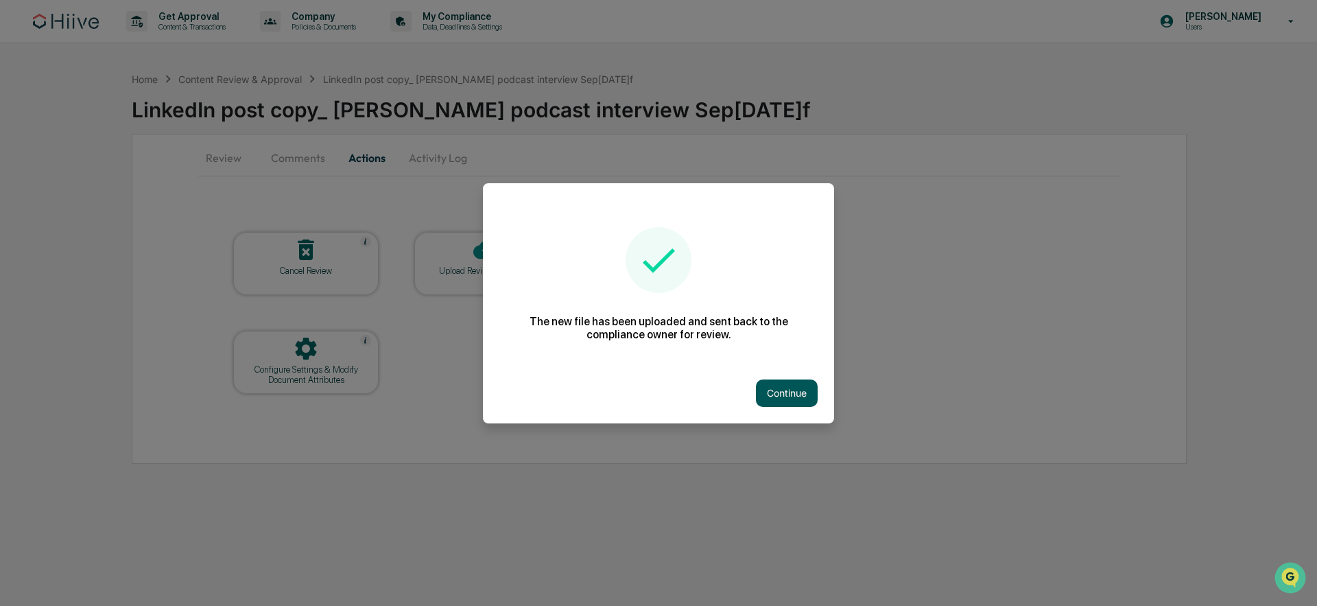
click at [811, 393] on button "Continue" at bounding box center [787, 392] width 62 height 27
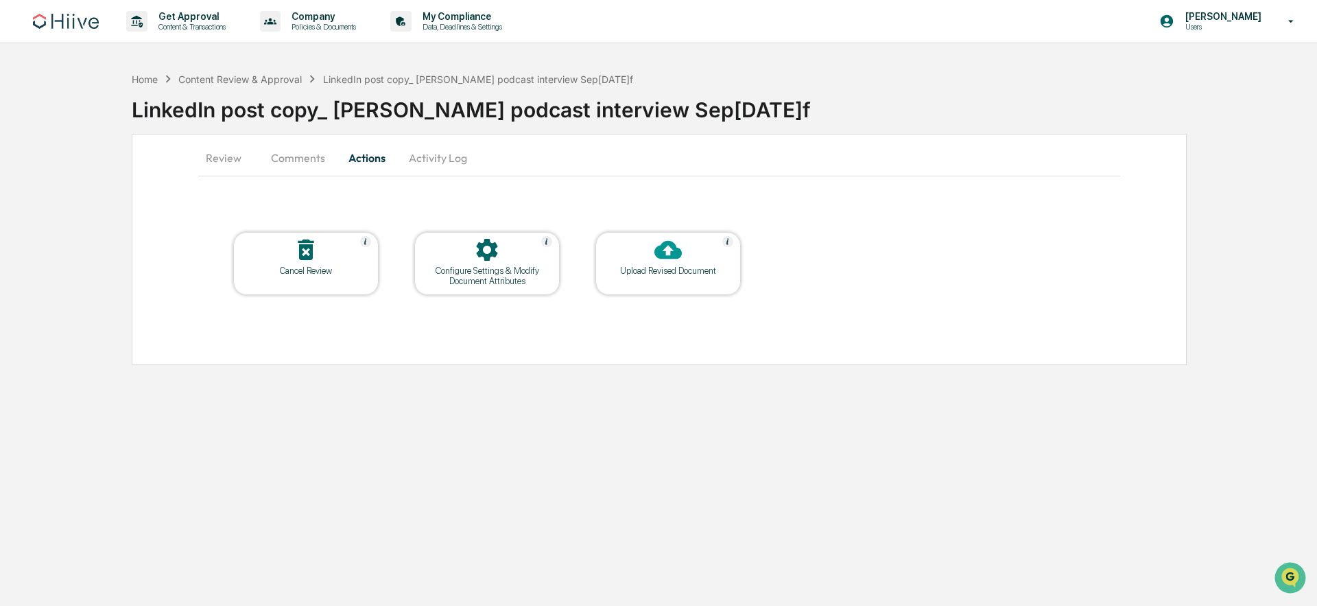
click at [466, 276] on div "Configure Settings & Modify Document Attributes" at bounding box center [486, 276] width 123 height 21
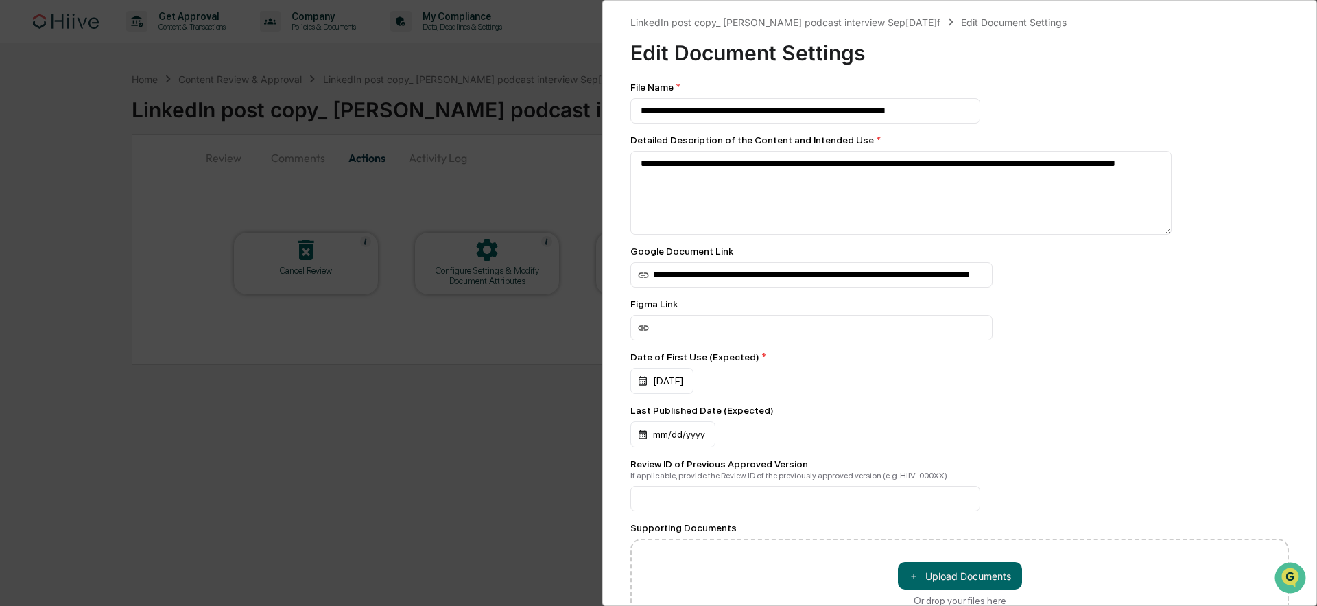
click at [411, 384] on div "**********" at bounding box center [658, 303] width 1317 height 606
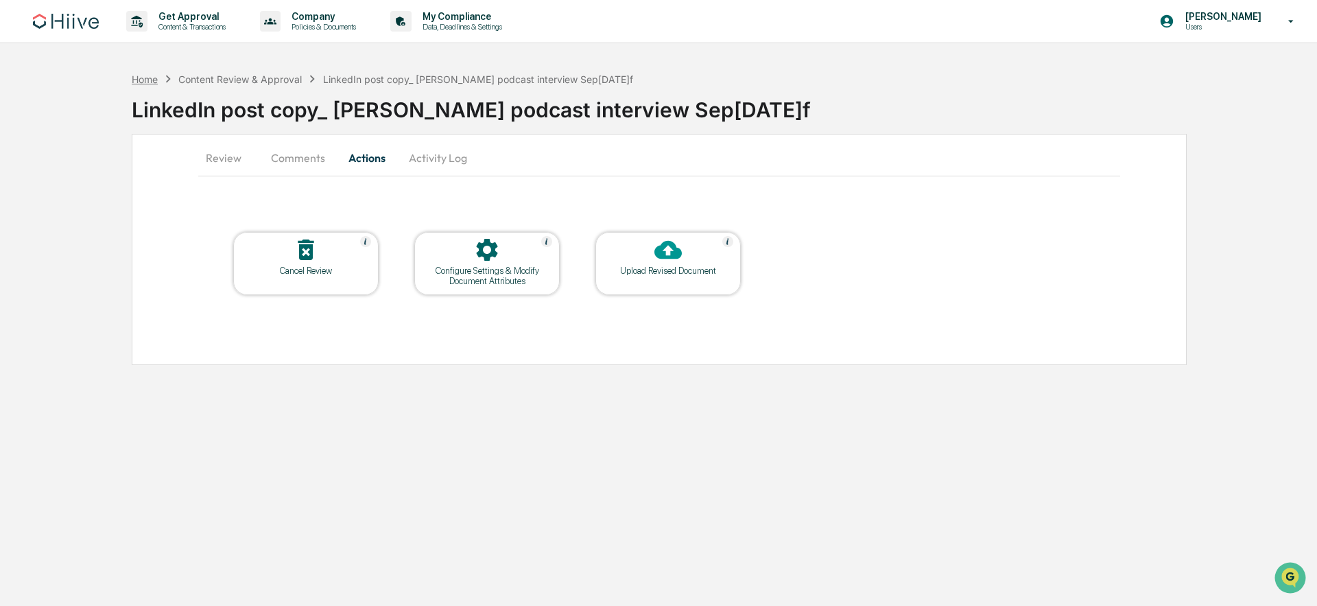
click at [158, 82] on div "Home" at bounding box center [145, 79] width 26 height 12
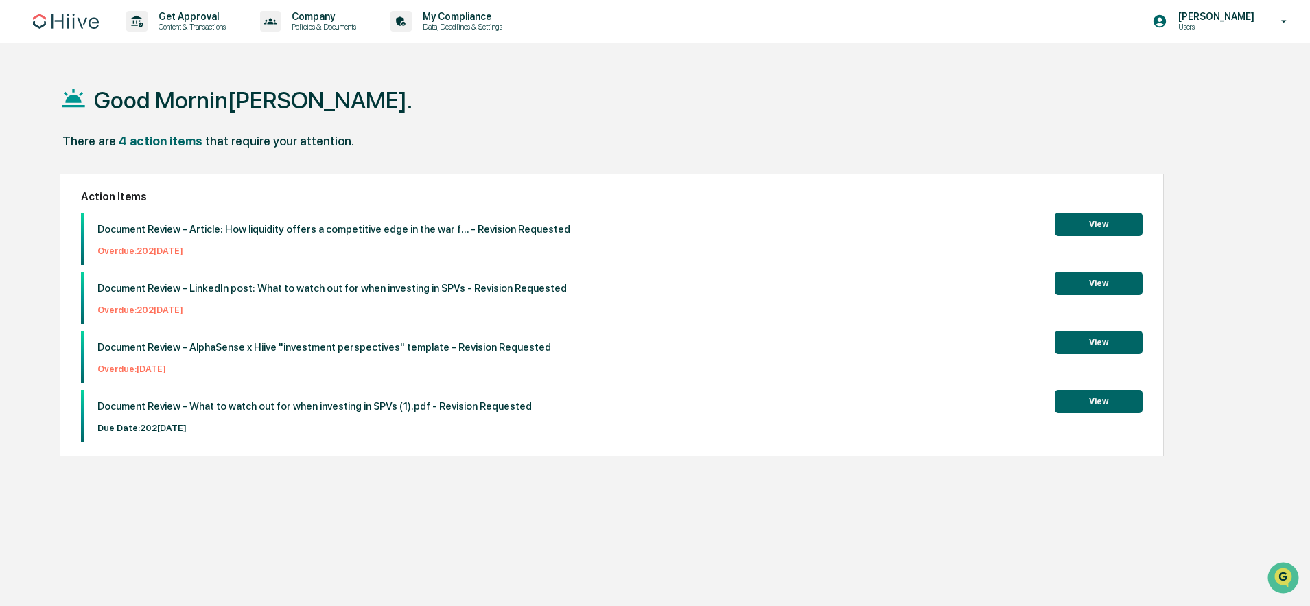
click at [1076, 279] on button "View" at bounding box center [1099, 283] width 88 height 23
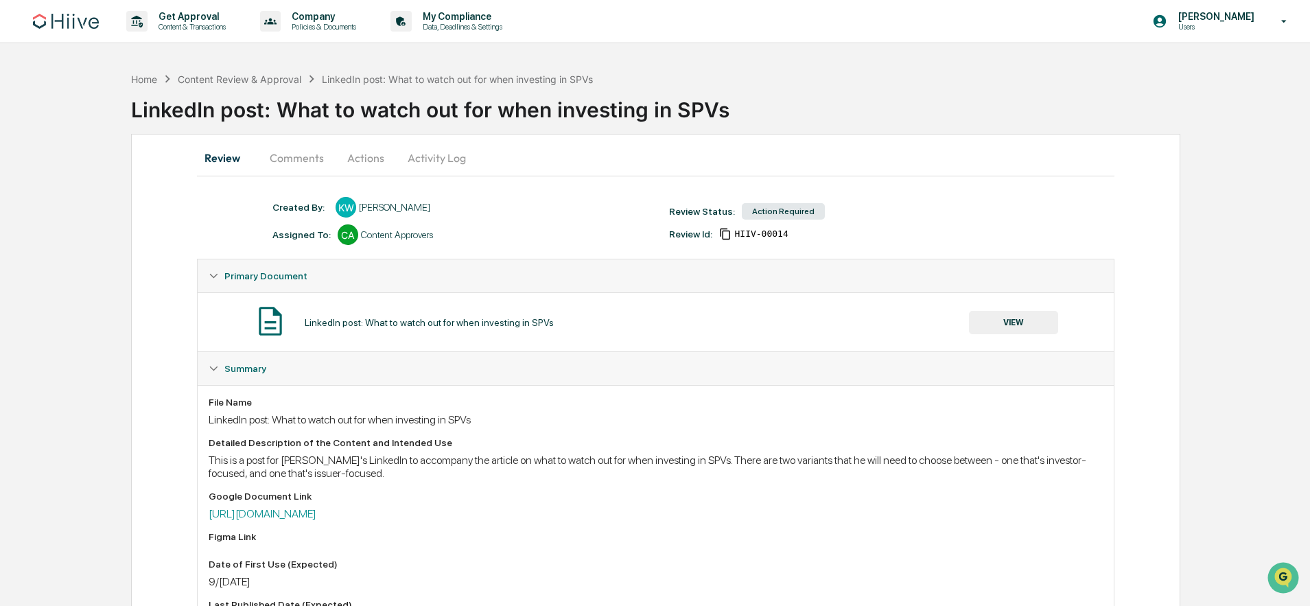
click at [362, 159] on button "Actions" at bounding box center [366, 157] width 62 height 33
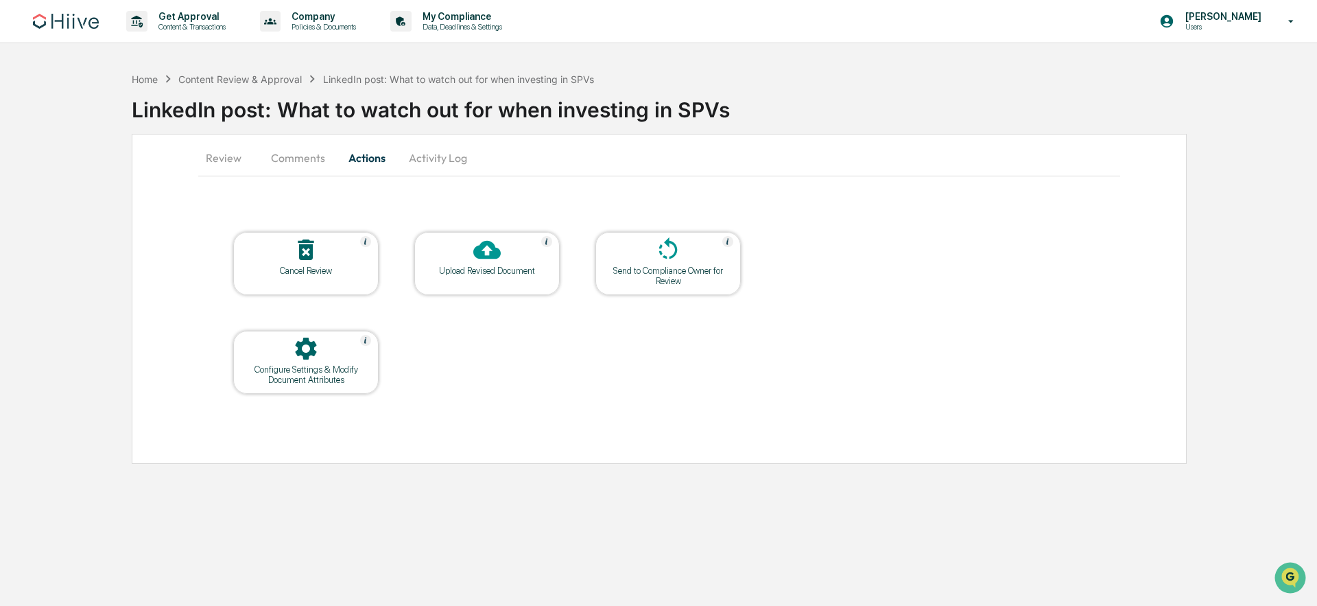
click at [490, 270] on div "Upload Revised Document" at bounding box center [486, 271] width 123 height 10
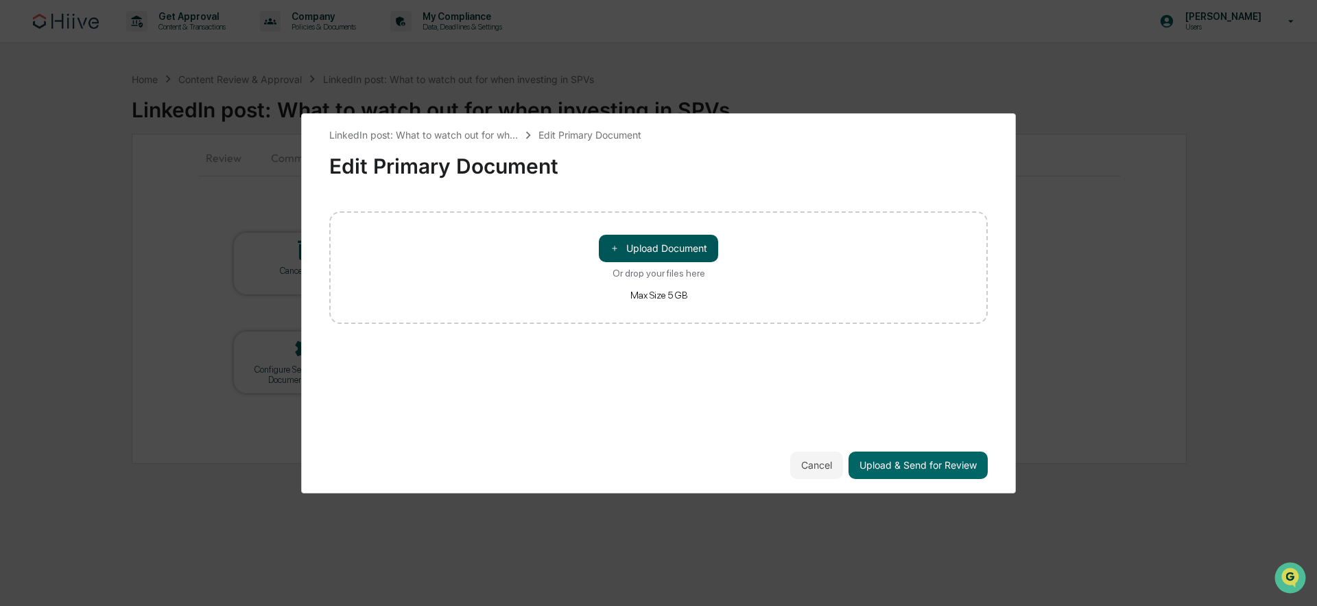
click at [638, 255] on button "＋ Upload Document" at bounding box center [658, 248] width 119 height 27
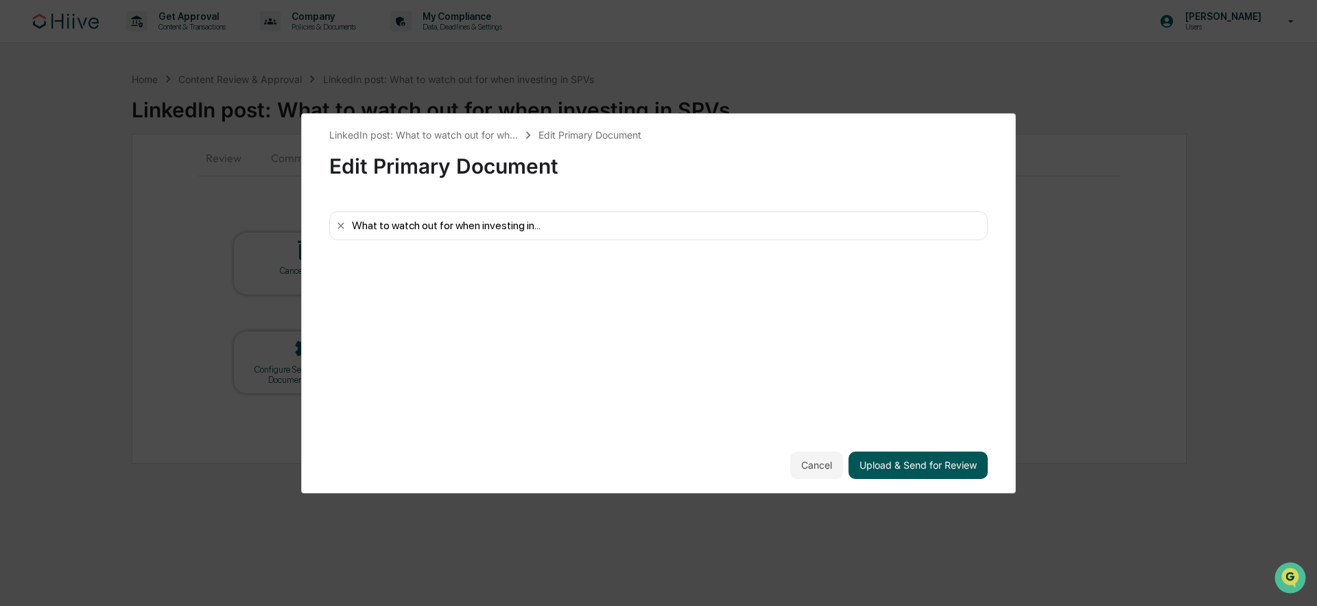
click at [954, 462] on button "Upload & Send for Review" at bounding box center [918, 464] width 139 height 27
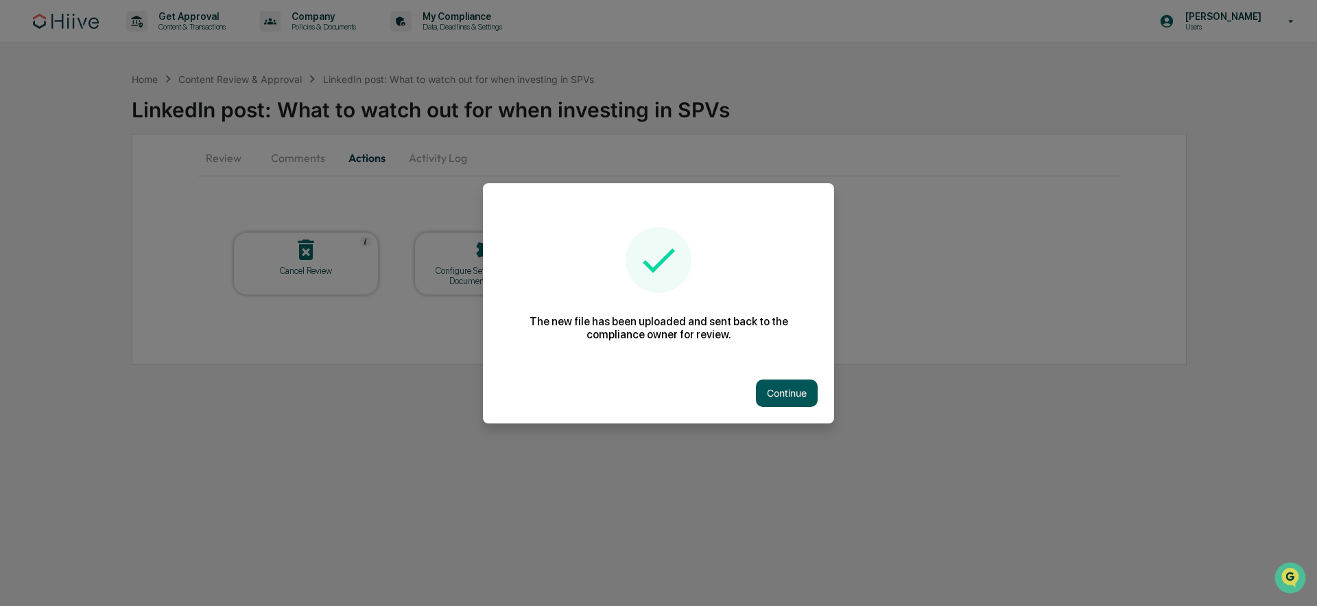
click at [786, 393] on button "Continue" at bounding box center [787, 392] width 62 height 27
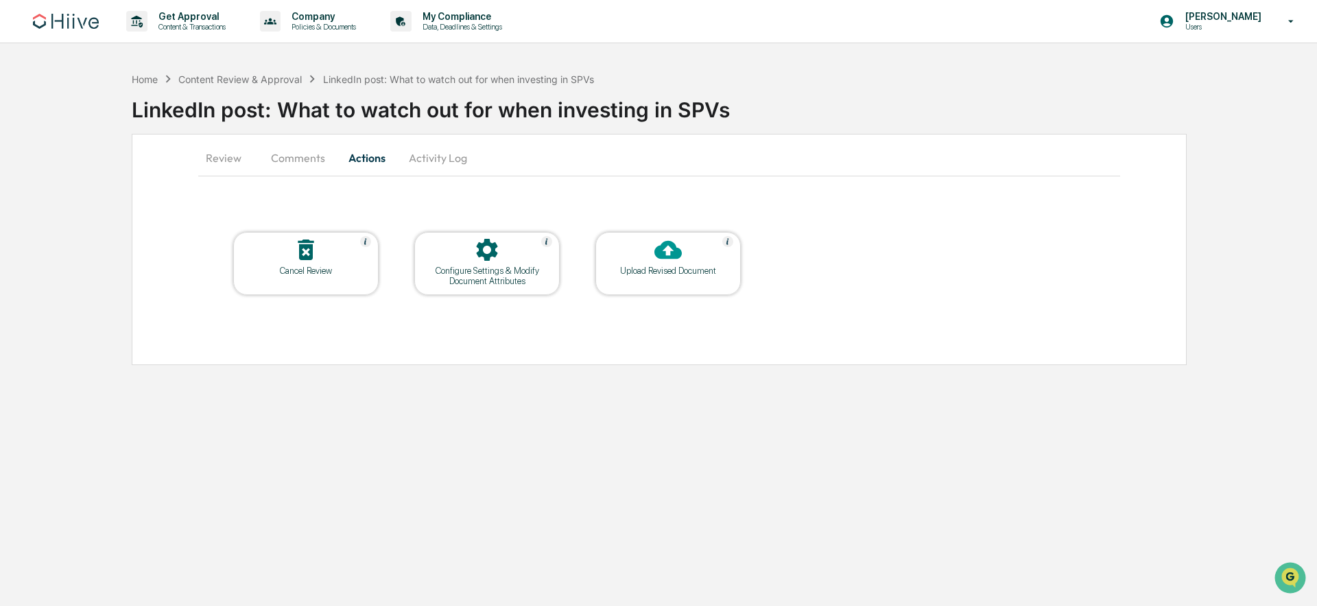
click at [659, 267] on div "Upload Revised Document" at bounding box center [668, 271] width 123 height 10
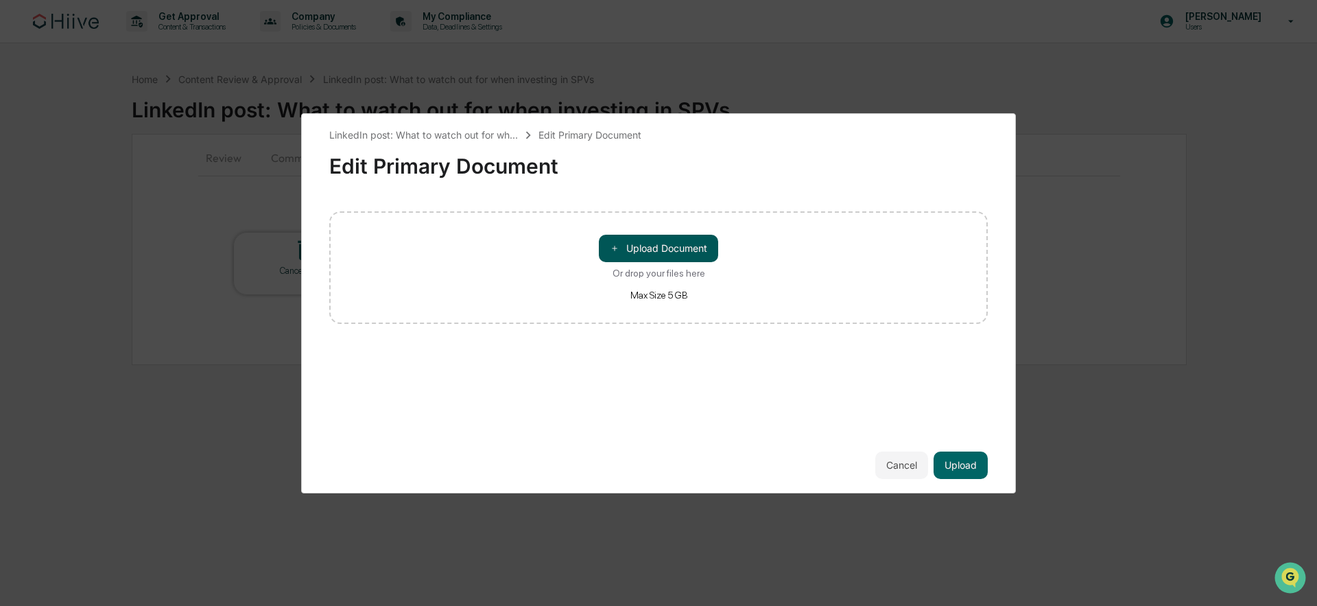
click at [665, 248] on button "＋ Upload Document" at bounding box center [658, 248] width 119 height 27
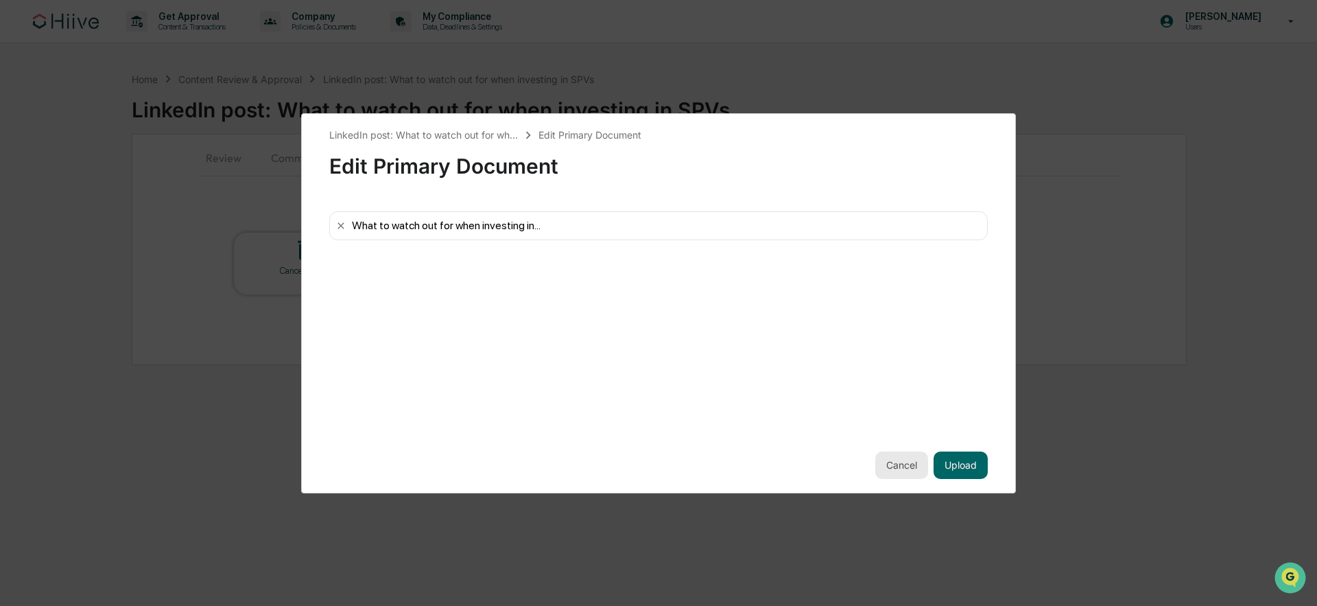
click at [895, 468] on button "Cancel" at bounding box center [901, 464] width 53 height 27
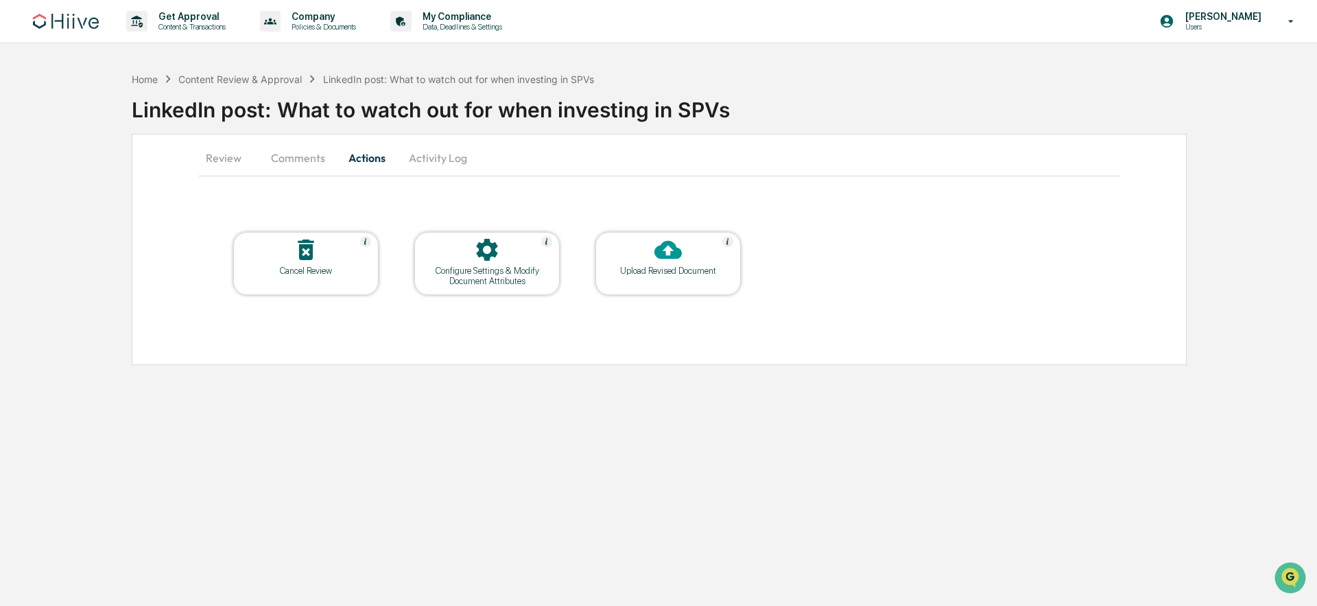
click at [628, 269] on div "Upload Revised Document" at bounding box center [668, 271] width 123 height 10
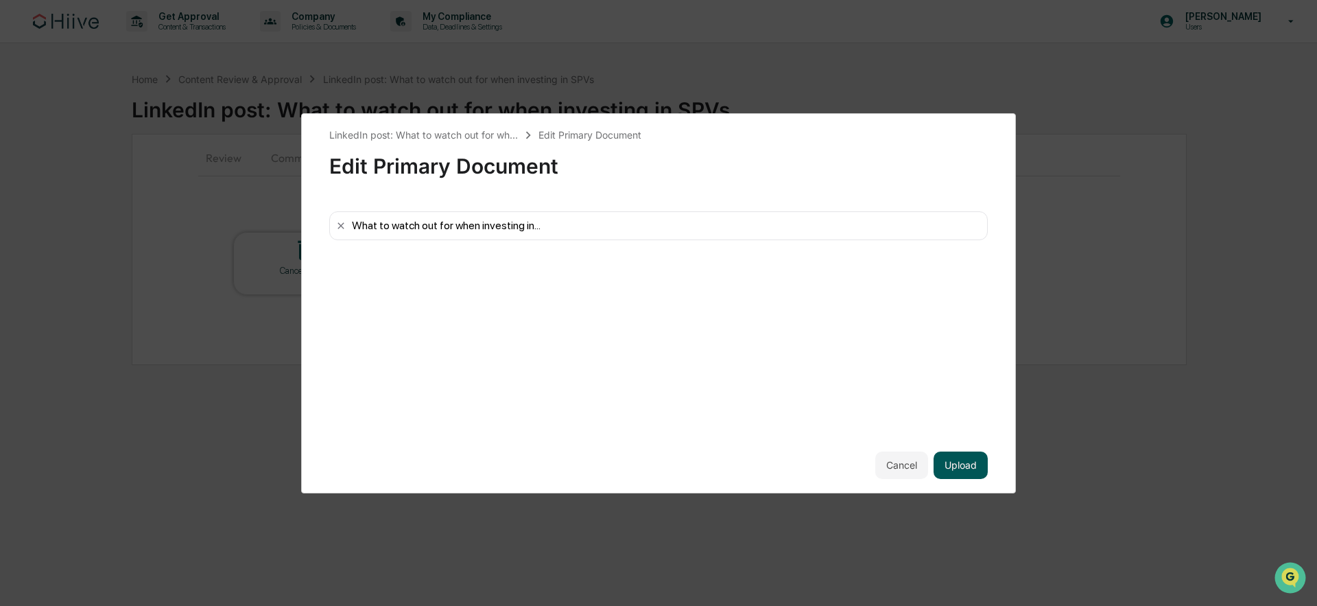
click at [972, 469] on button "Upload" at bounding box center [961, 464] width 54 height 27
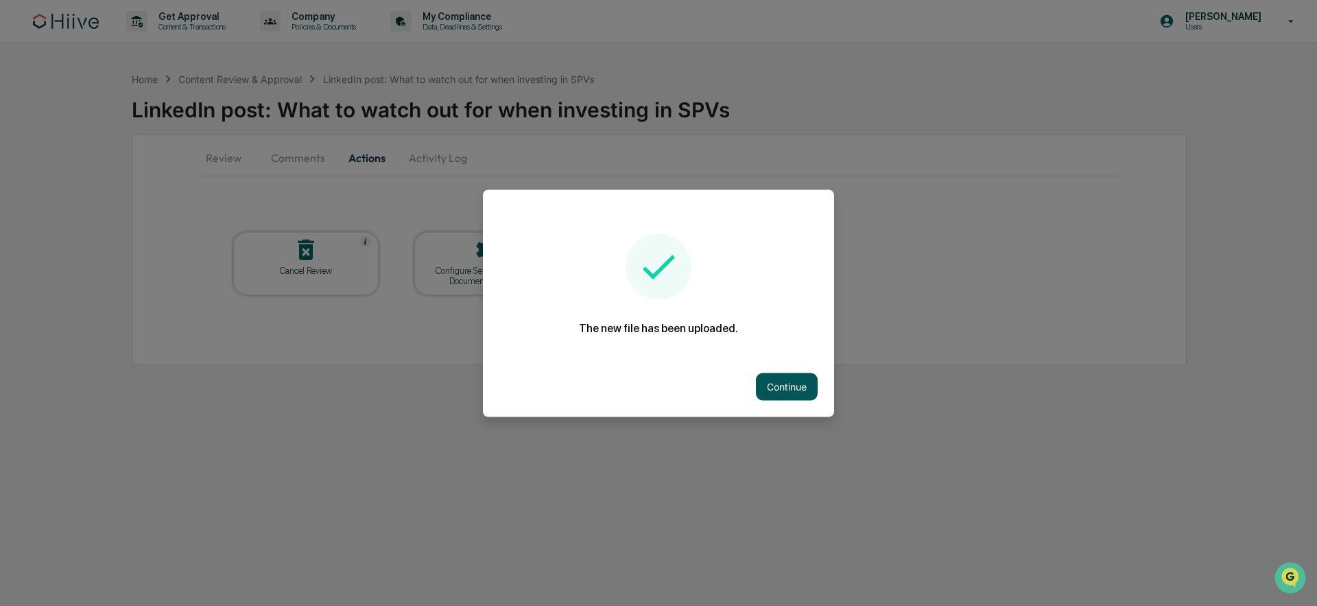
click at [768, 383] on button "Continue" at bounding box center [787, 386] width 62 height 27
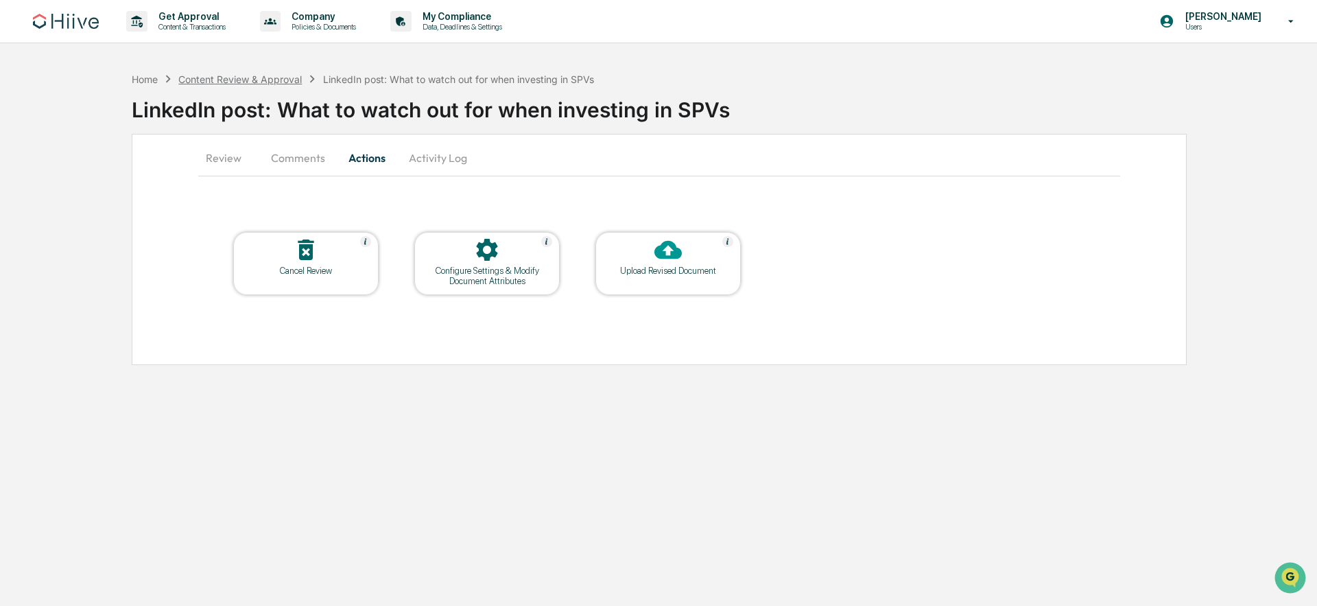
click at [274, 79] on div "Content Review & Approval" at bounding box center [239, 79] width 123 height 12
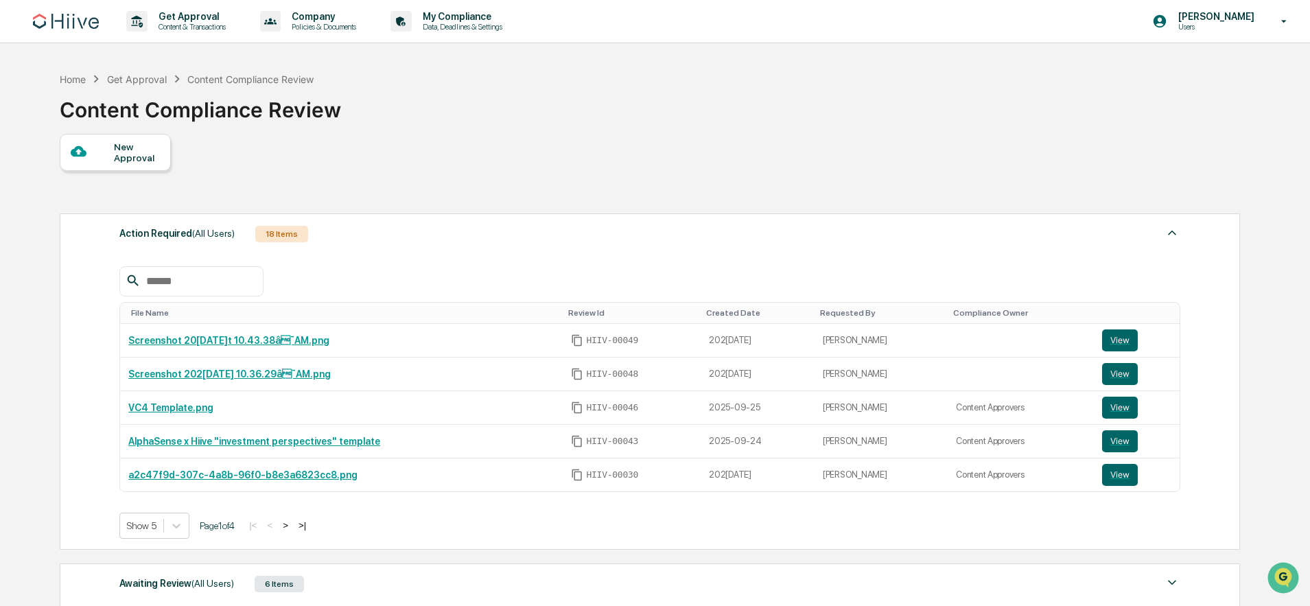
click at [152, 79] on div "Get Approval" at bounding box center [137, 79] width 60 height 12
click at [202, 21] on p "Get Approval" at bounding box center [190, 16] width 85 height 11
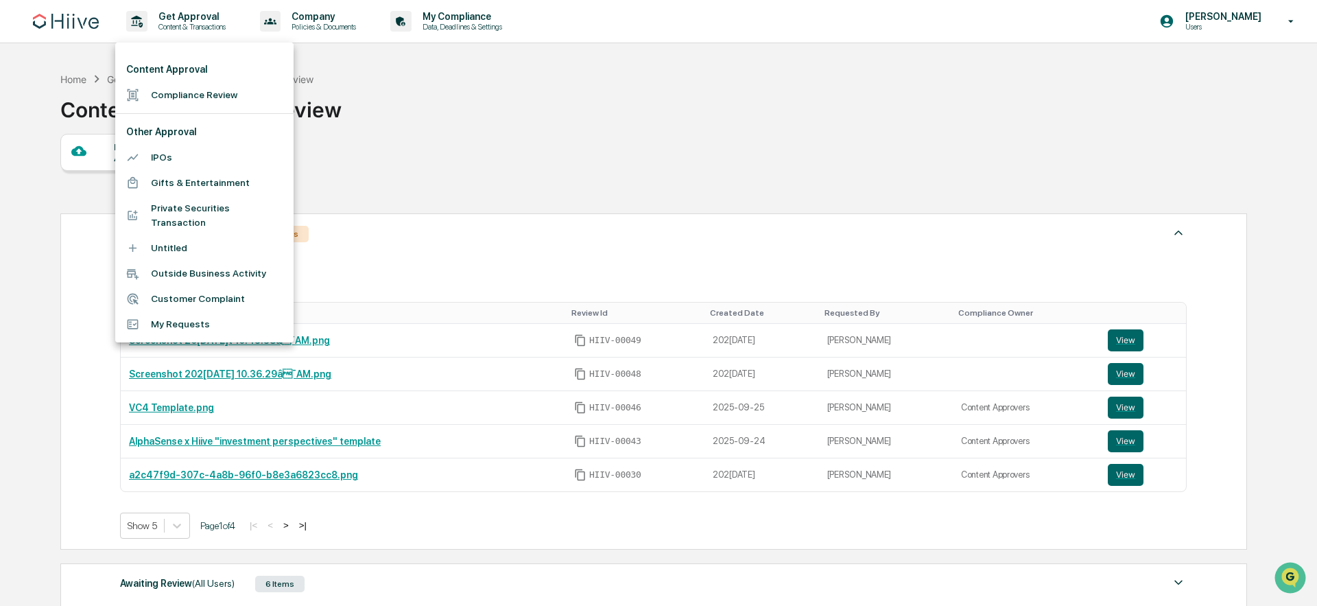
click at [213, 88] on li "Compliance Review" at bounding box center [204, 94] width 178 height 25
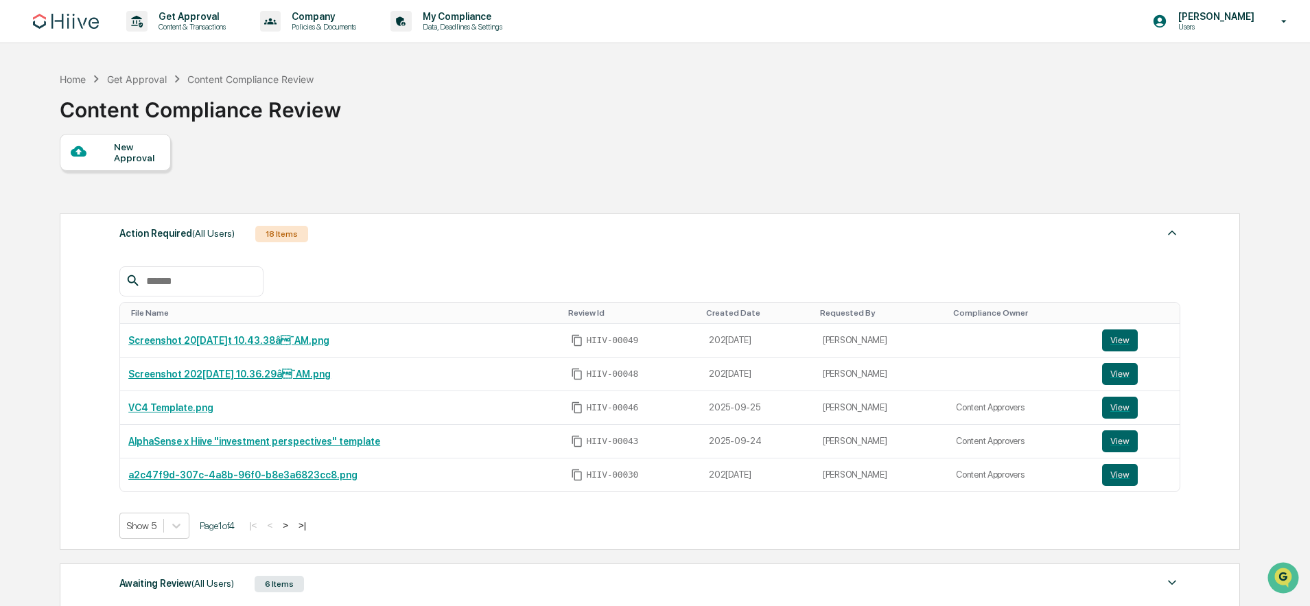
scroll to position [239, 0]
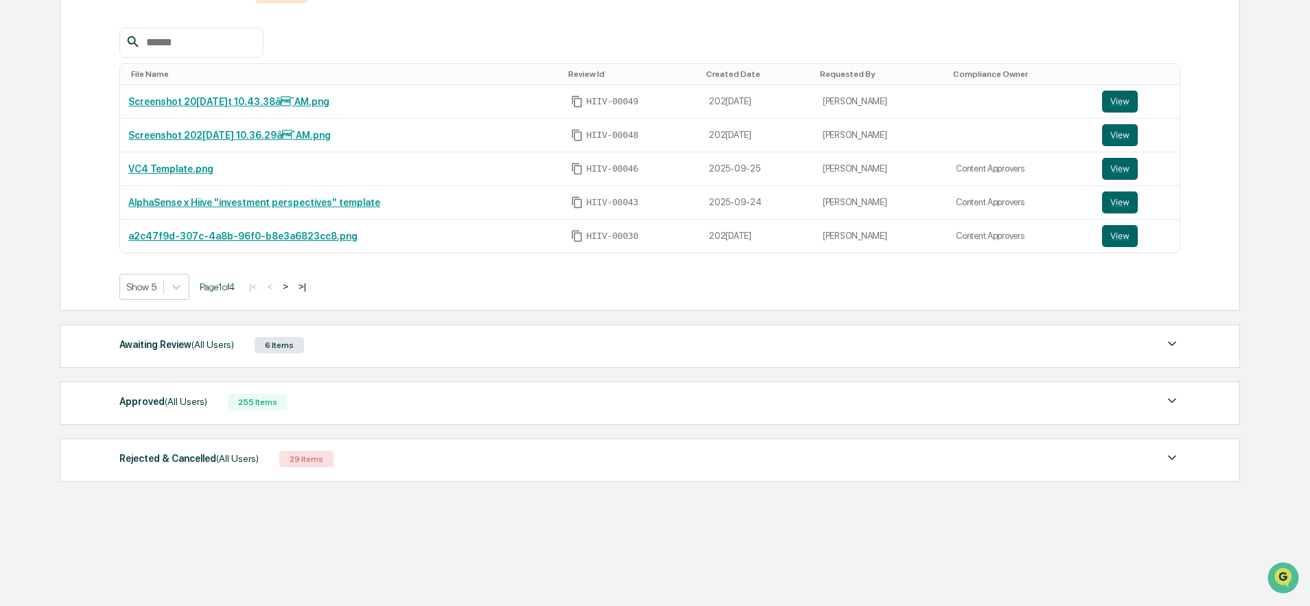
click at [211, 352] on div "Awaiting Review (All Users)" at bounding box center [176, 345] width 115 height 18
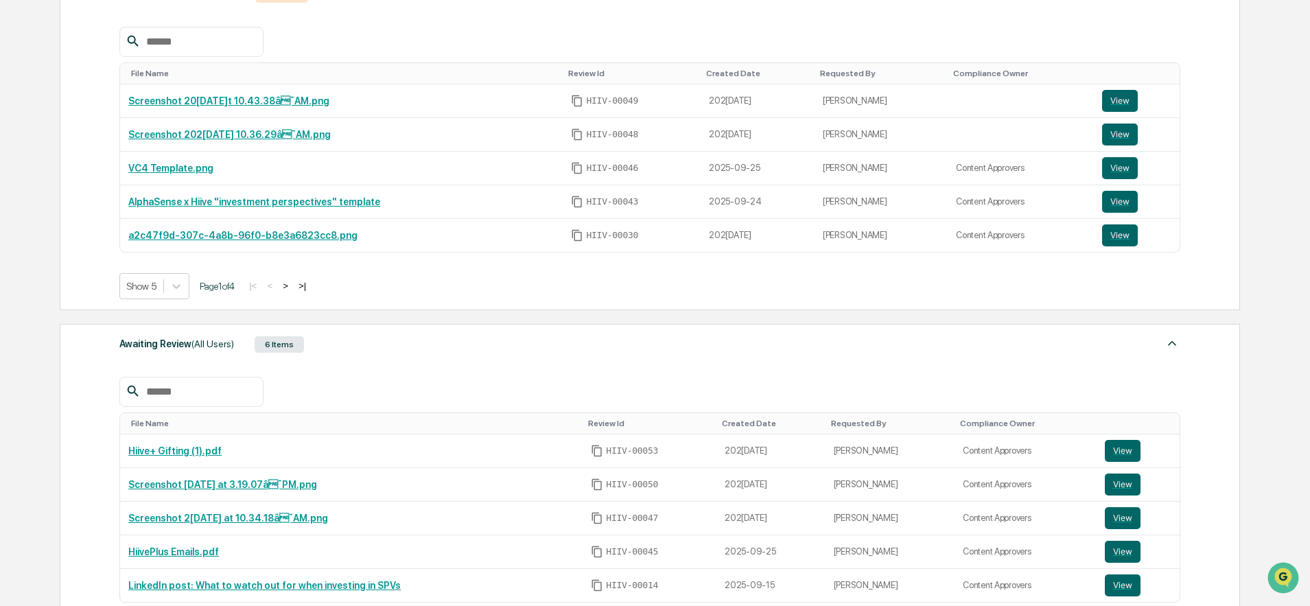
click at [217, 348] on span "(All Users)" at bounding box center [212, 343] width 43 height 11
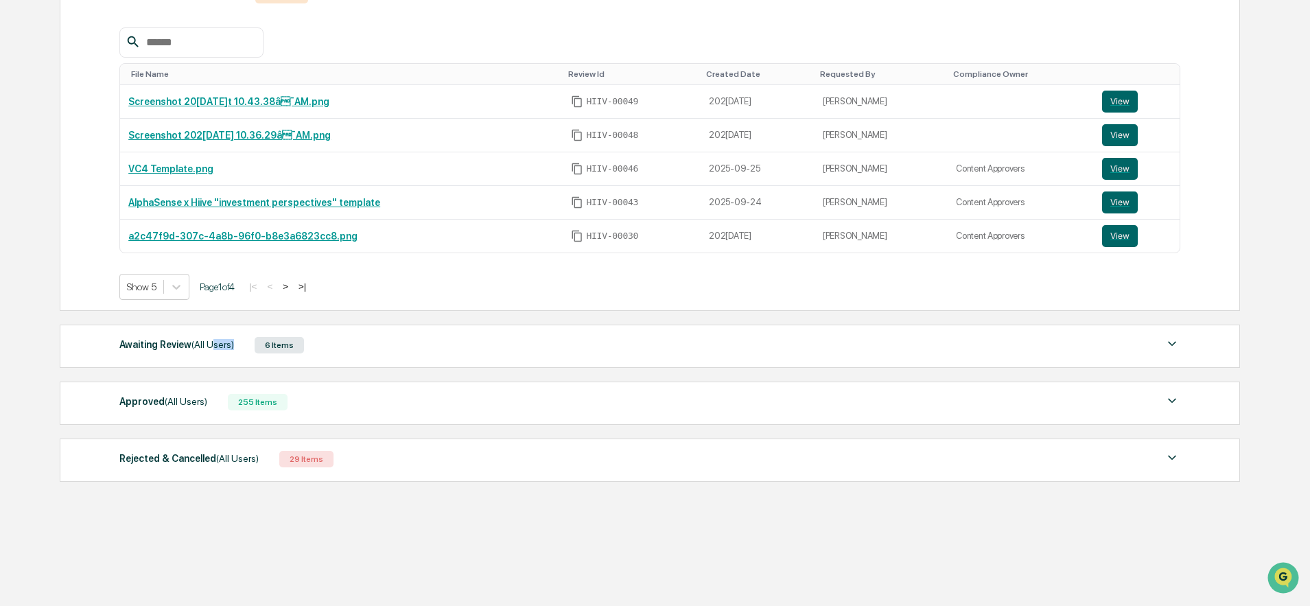
click at [217, 348] on span "(All Users)" at bounding box center [212, 344] width 43 height 11
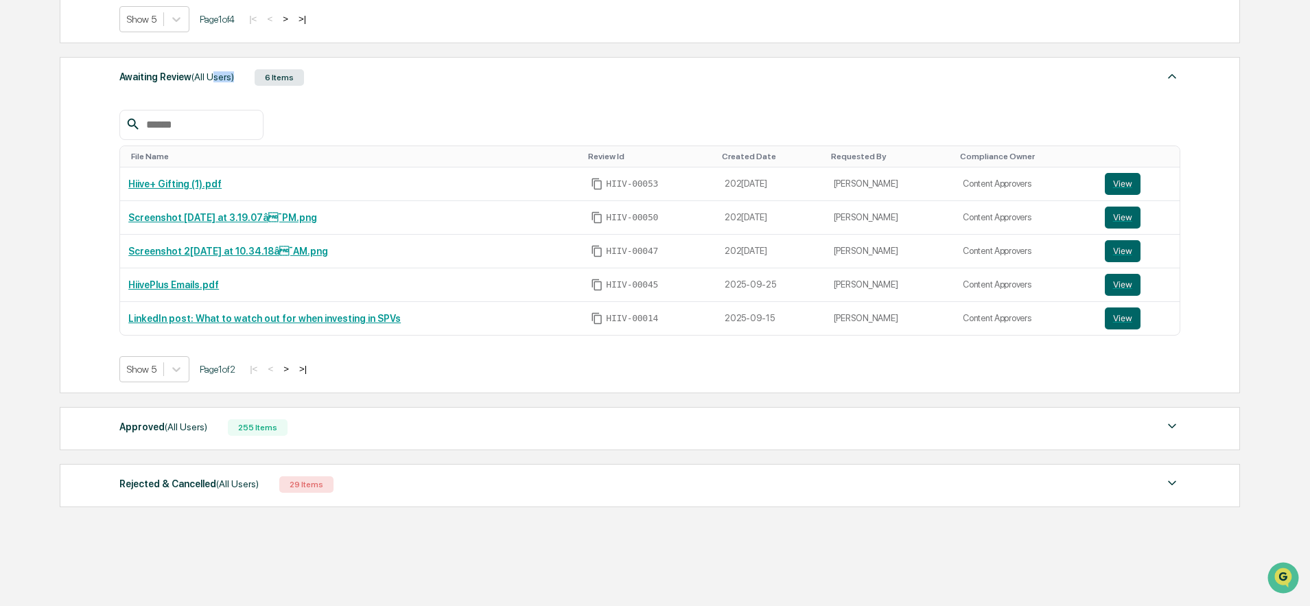
scroll to position [532, 0]
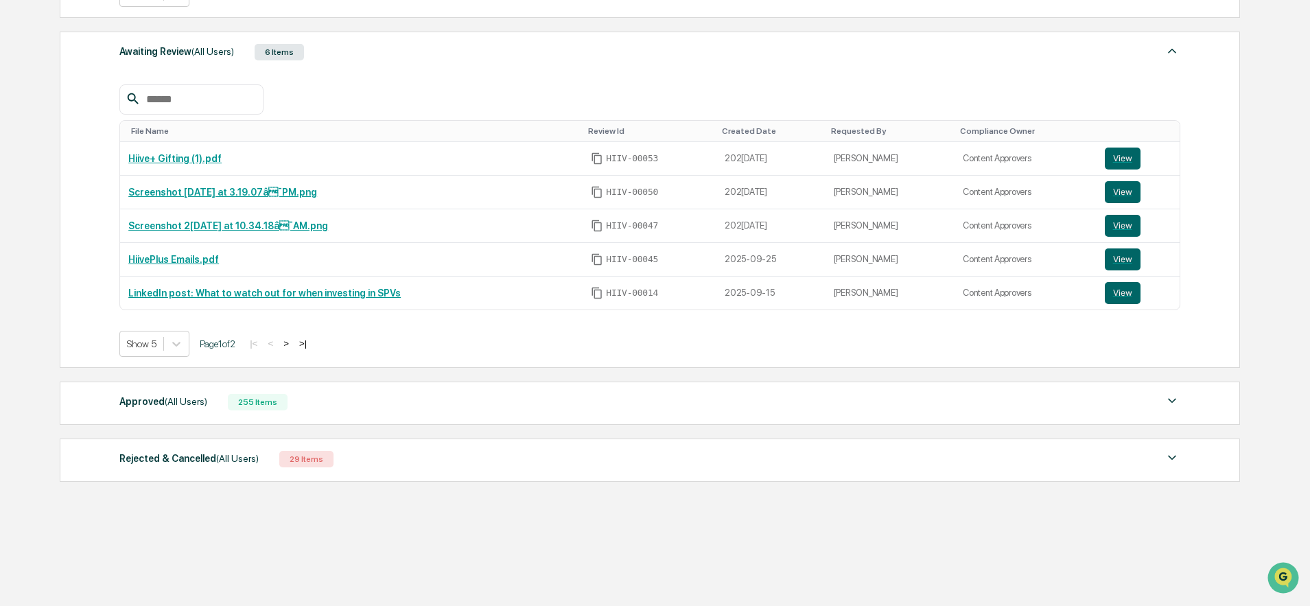
click at [242, 405] on div "255 Items" at bounding box center [258, 402] width 60 height 16
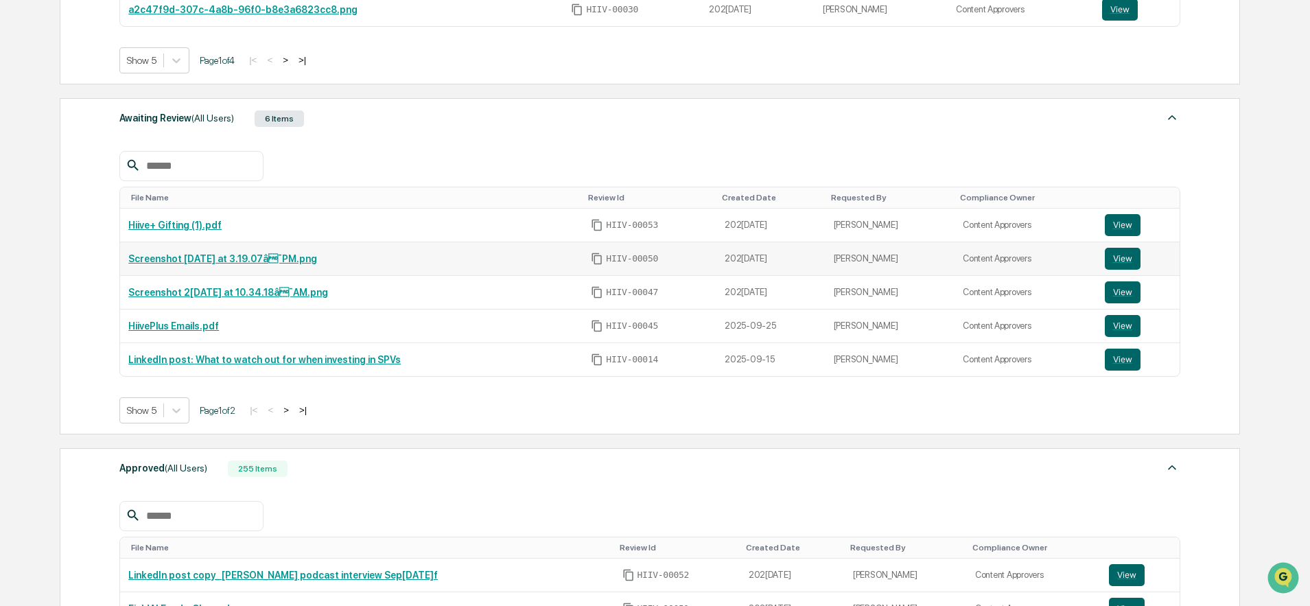
scroll to position [379, 0]
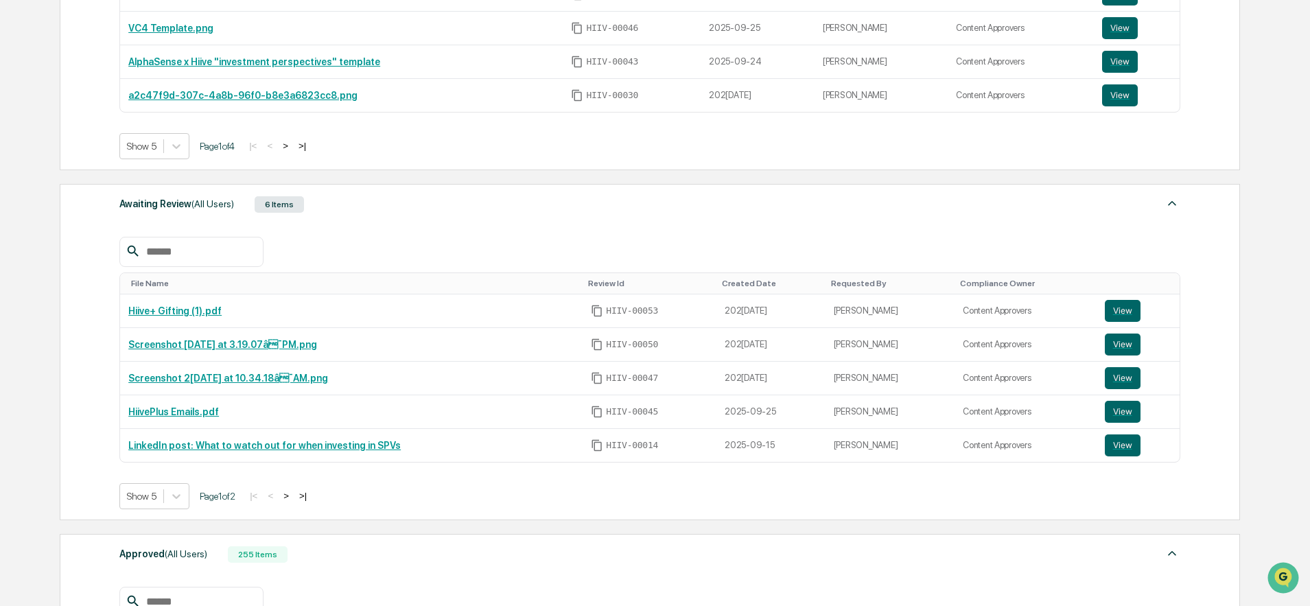
click at [293, 499] on button ">" at bounding box center [286, 496] width 14 height 12
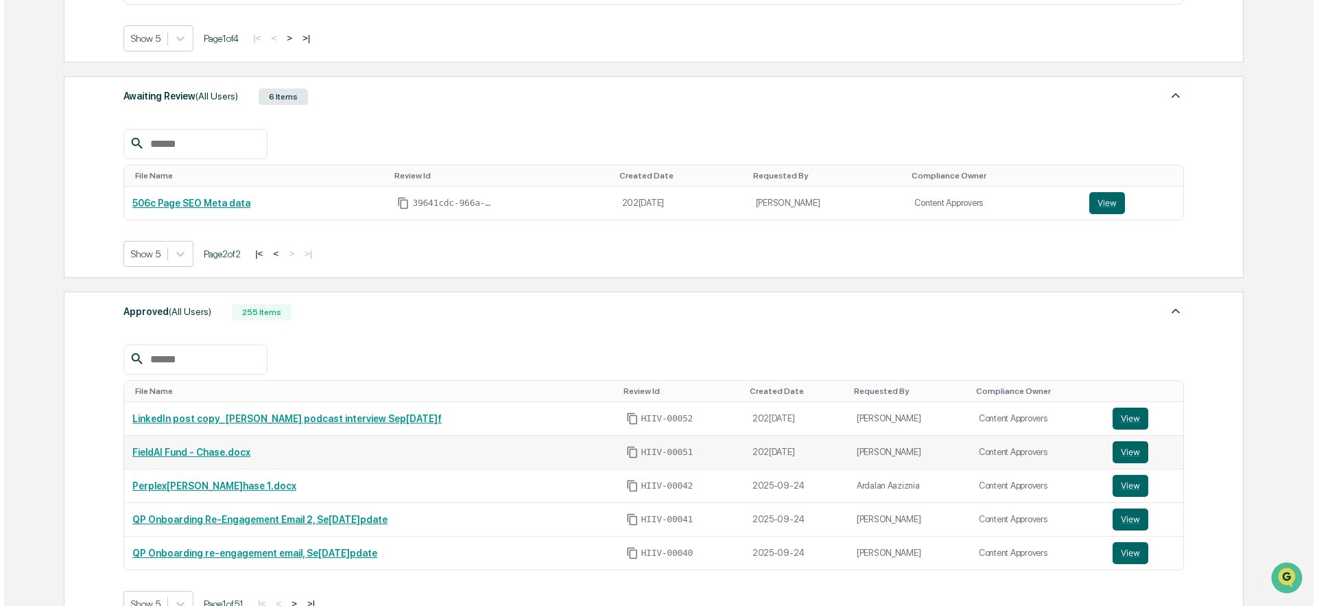
scroll to position [0, 0]
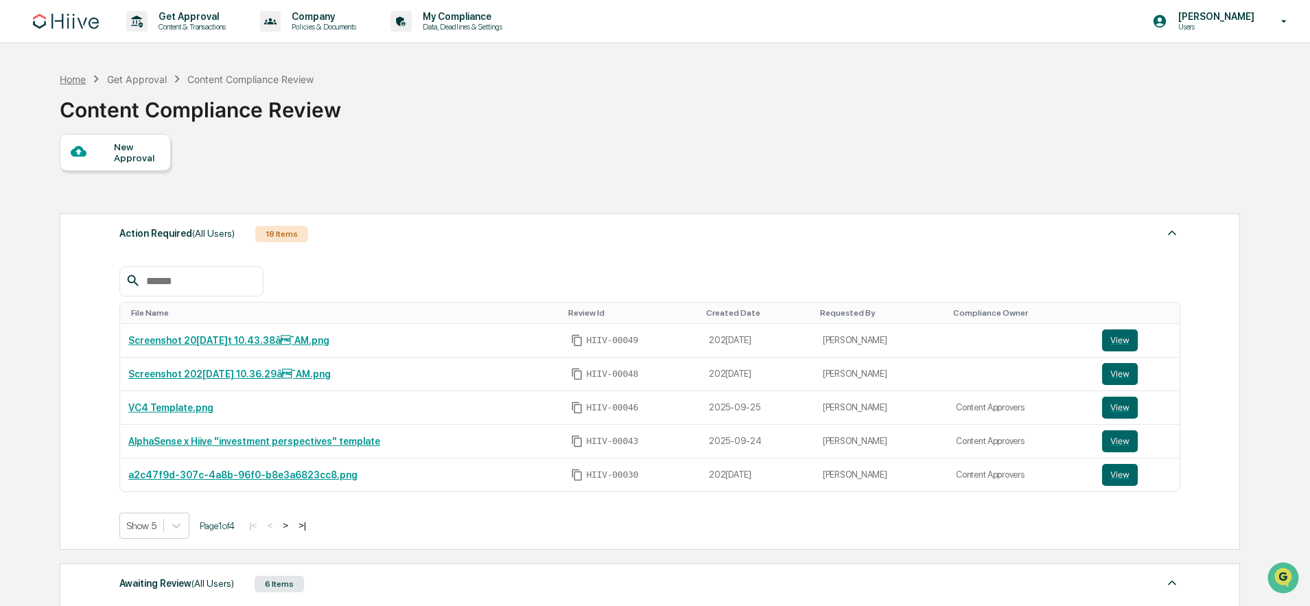
click at [70, 73] on div "Home" at bounding box center [73, 79] width 26 height 12
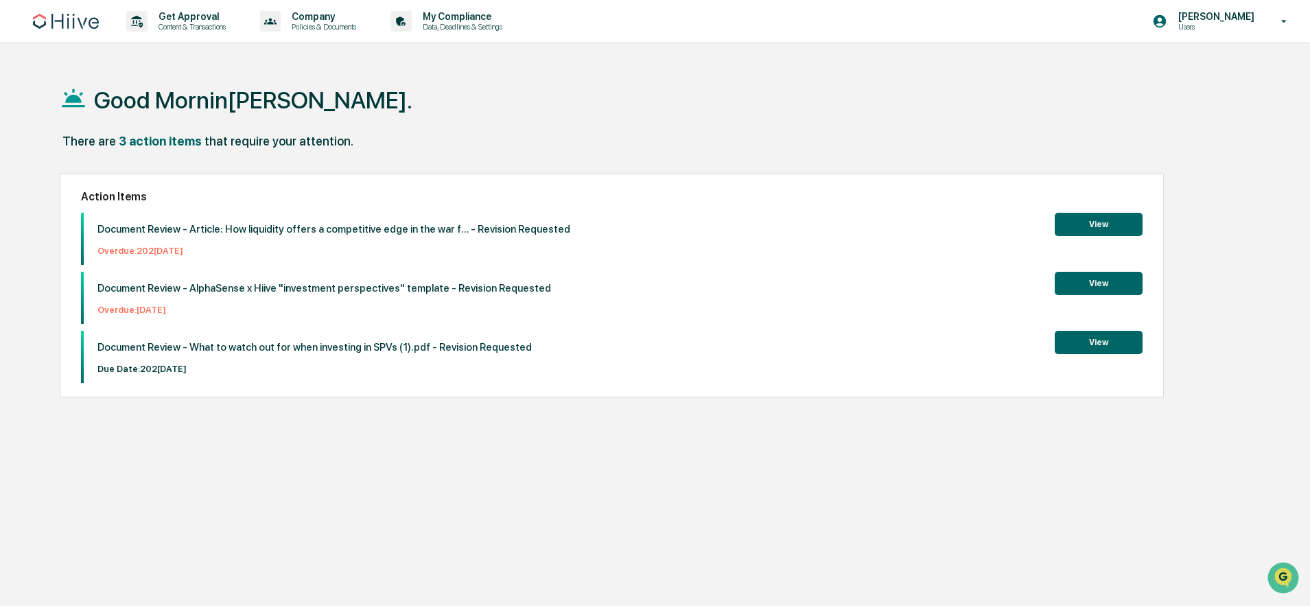
click at [1077, 349] on button "View" at bounding box center [1099, 342] width 88 height 23
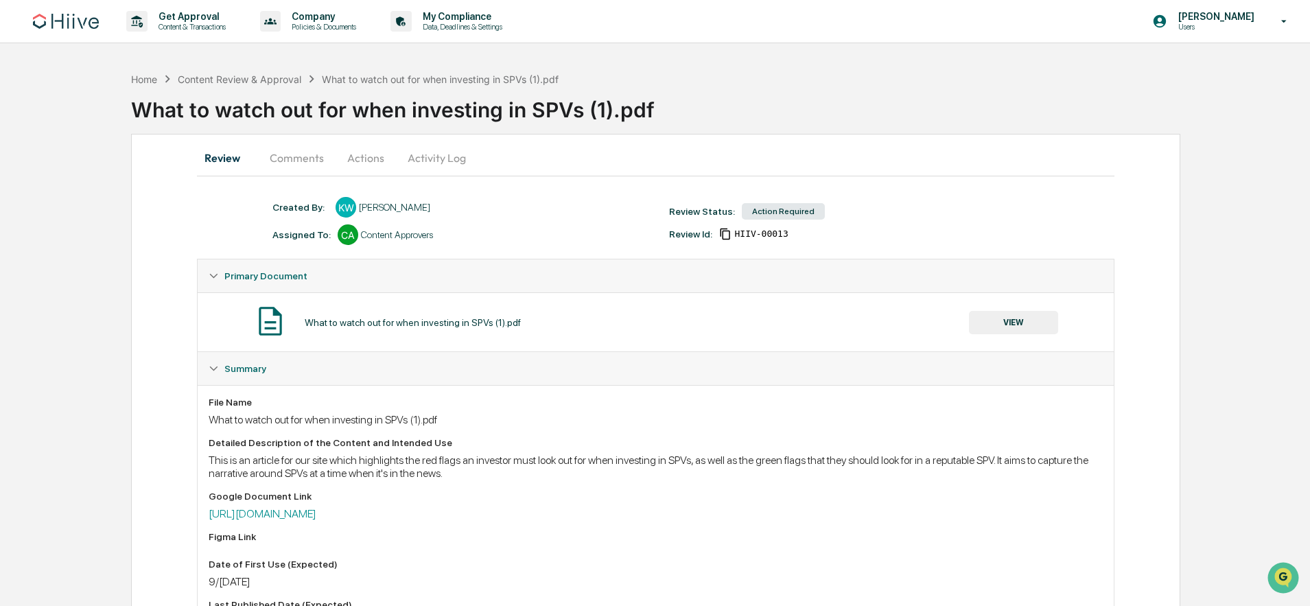
click at [356, 154] on button "Actions" at bounding box center [366, 157] width 62 height 33
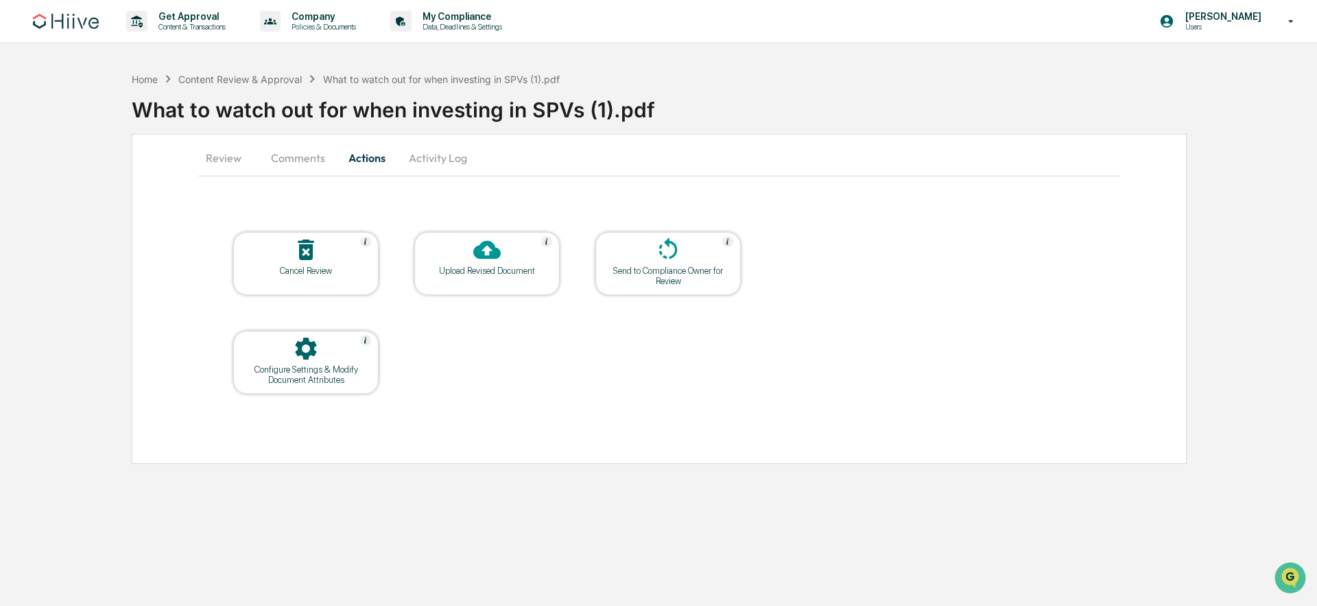
click at [436, 254] on div at bounding box center [487, 251] width 137 height 30
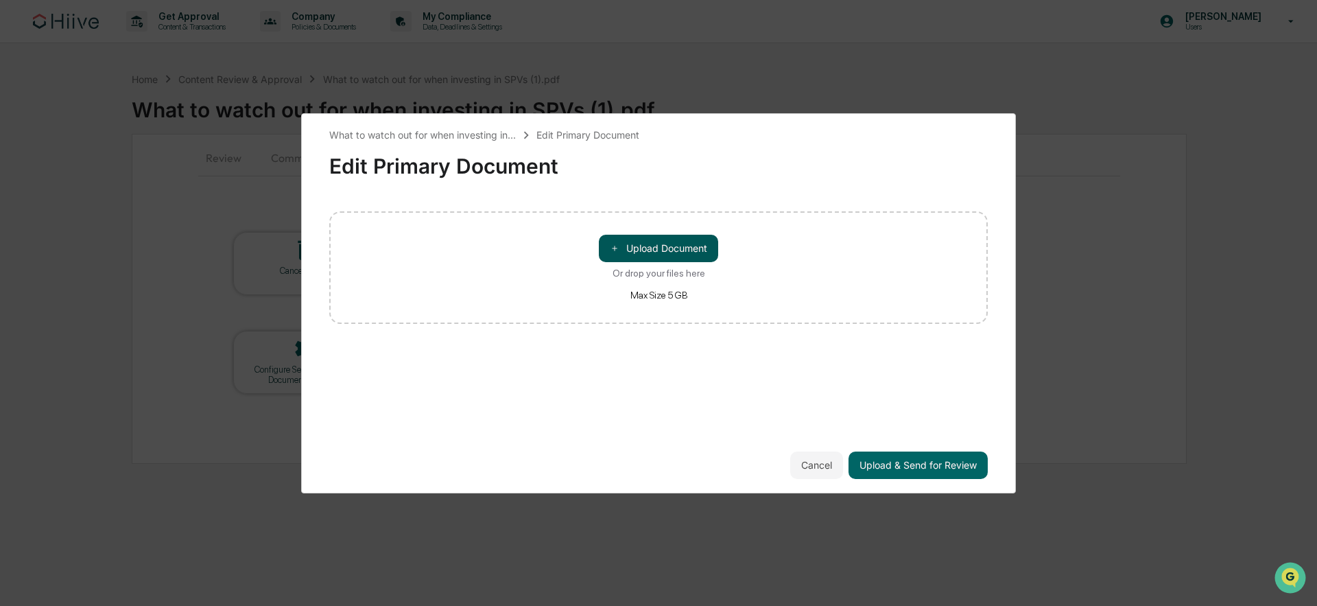
click at [718, 248] on button "＋ Upload Document" at bounding box center [658, 248] width 119 height 27
click at [825, 459] on button "Cancel" at bounding box center [816, 464] width 53 height 27
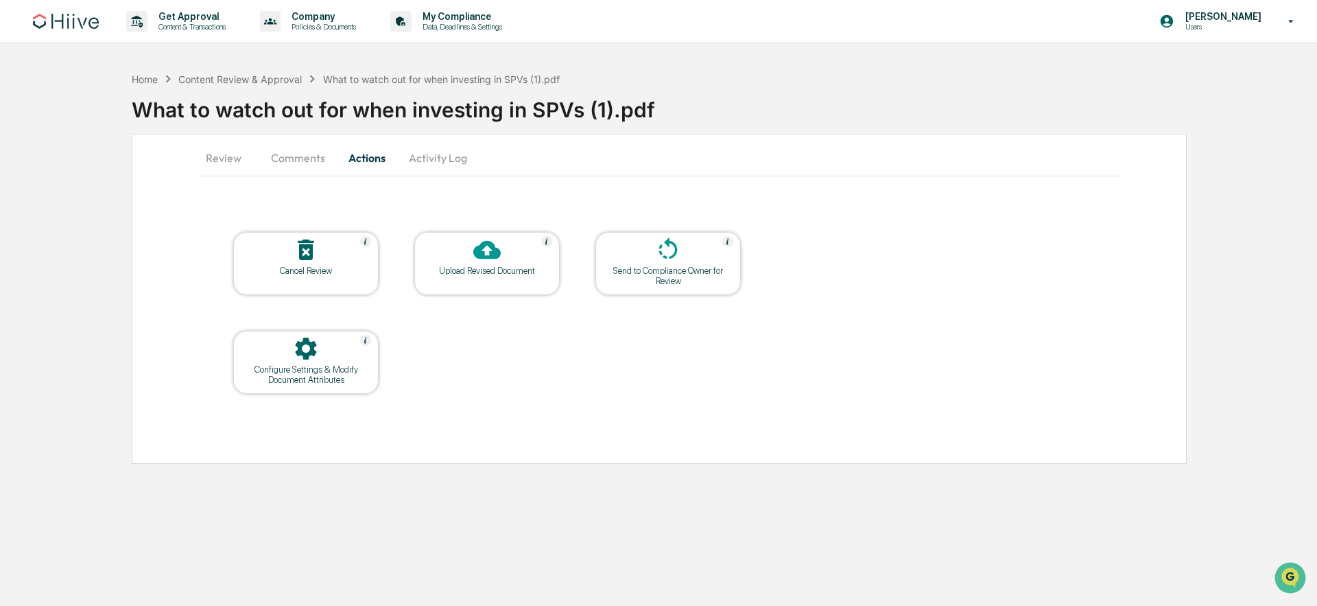
click at [488, 261] on icon at bounding box center [486, 249] width 27 height 27
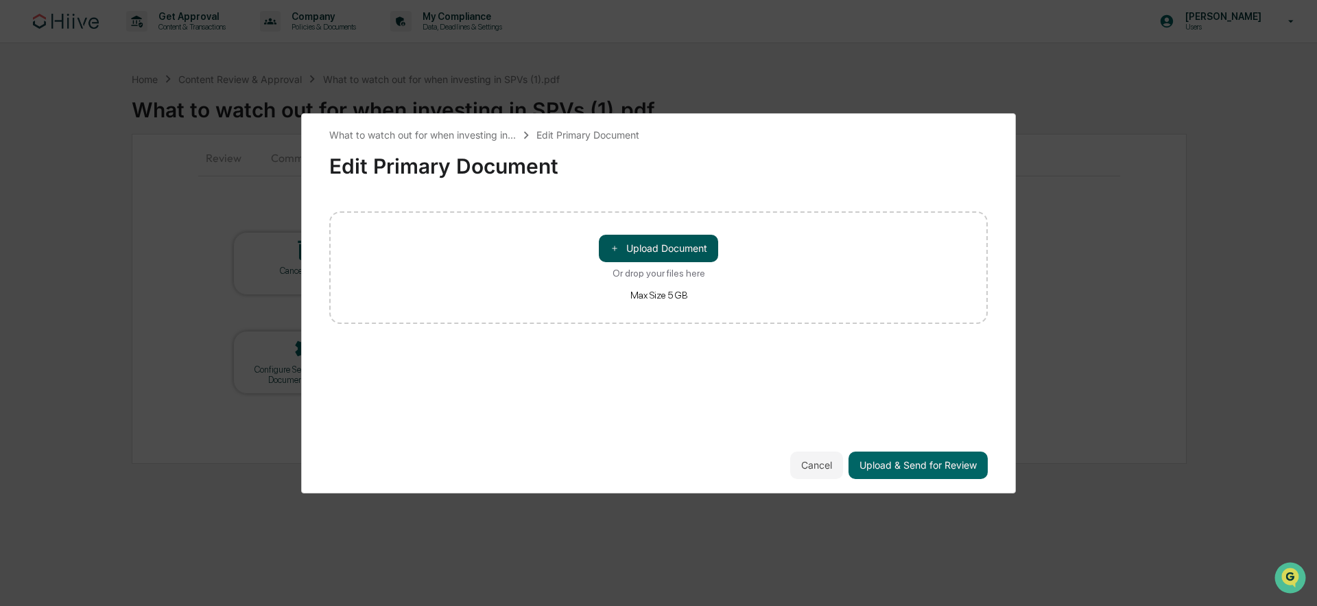
click at [622, 244] on button "＋ Upload Document" at bounding box center [658, 248] width 119 height 27
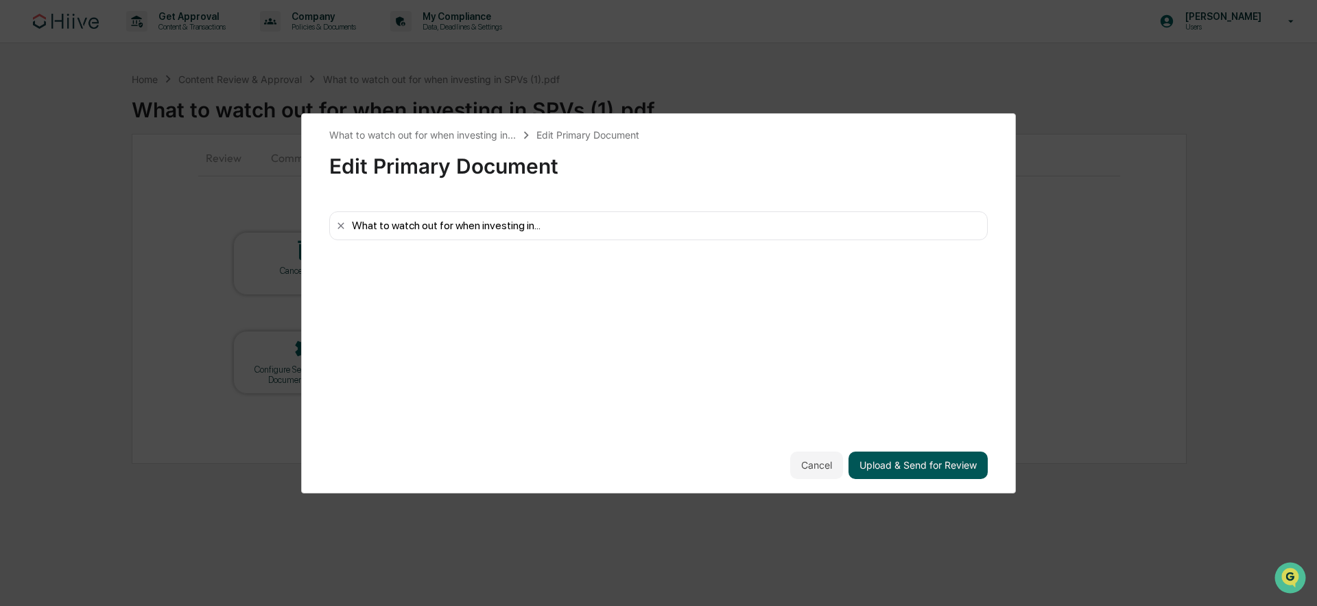
click at [914, 461] on button "Upload & Send for Review" at bounding box center [918, 464] width 139 height 27
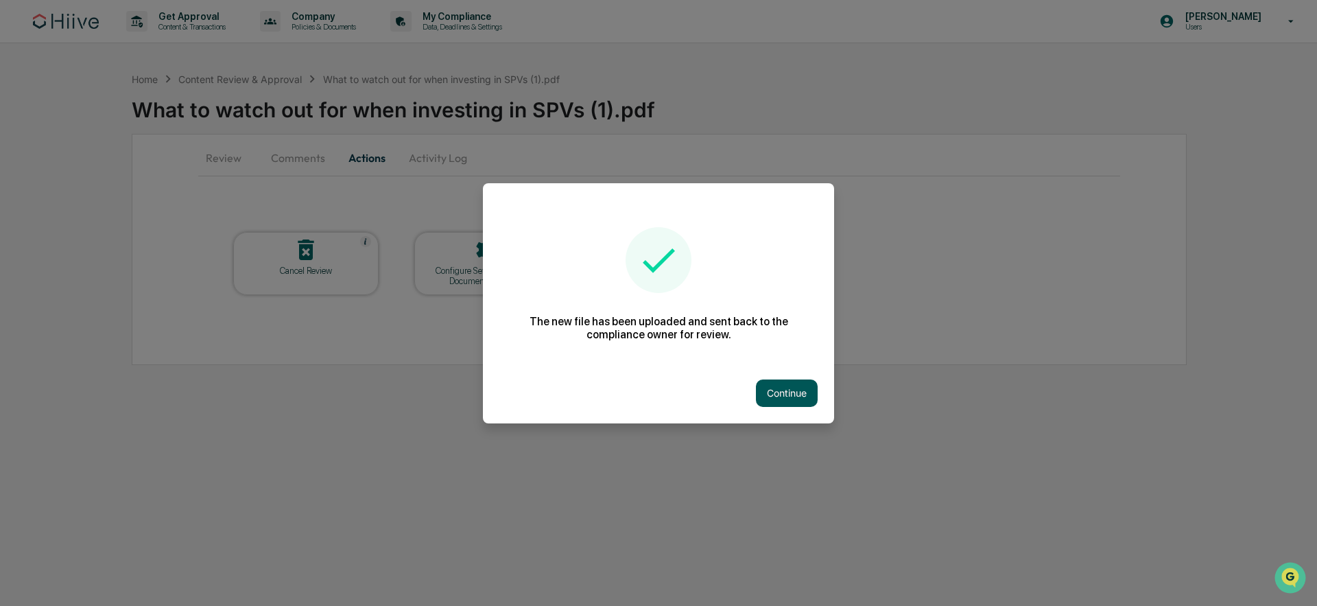
click at [795, 393] on button "Continue" at bounding box center [787, 392] width 62 height 27
